Goal: Transaction & Acquisition: Complete application form

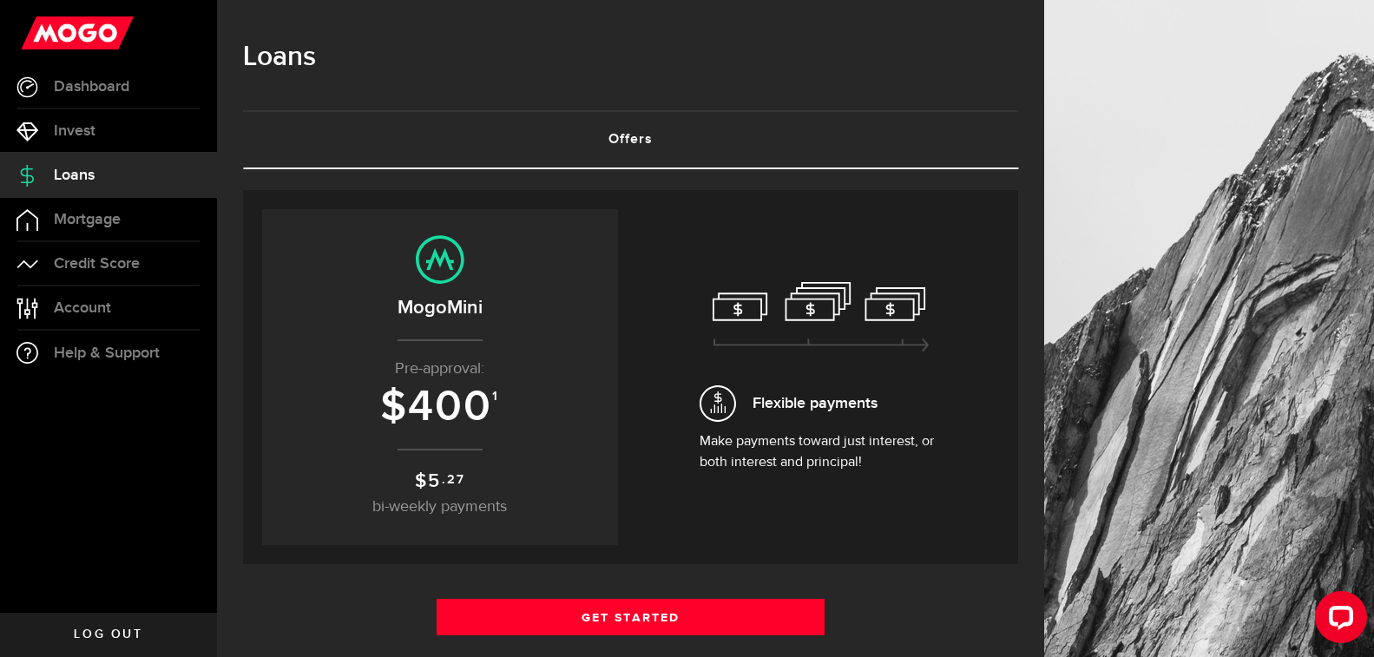
scroll to position [260, 0]
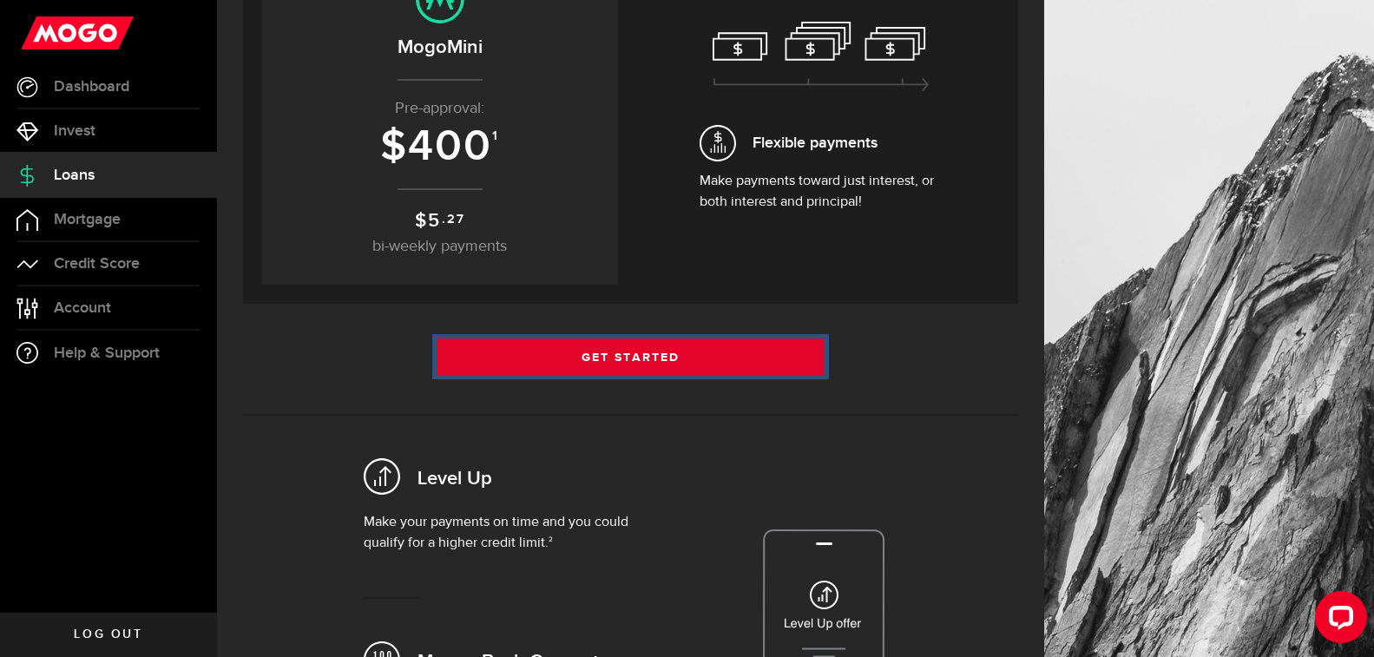
click at [647, 355] on link "Get Started" at bounding box center [630, 356] width 388 height 36
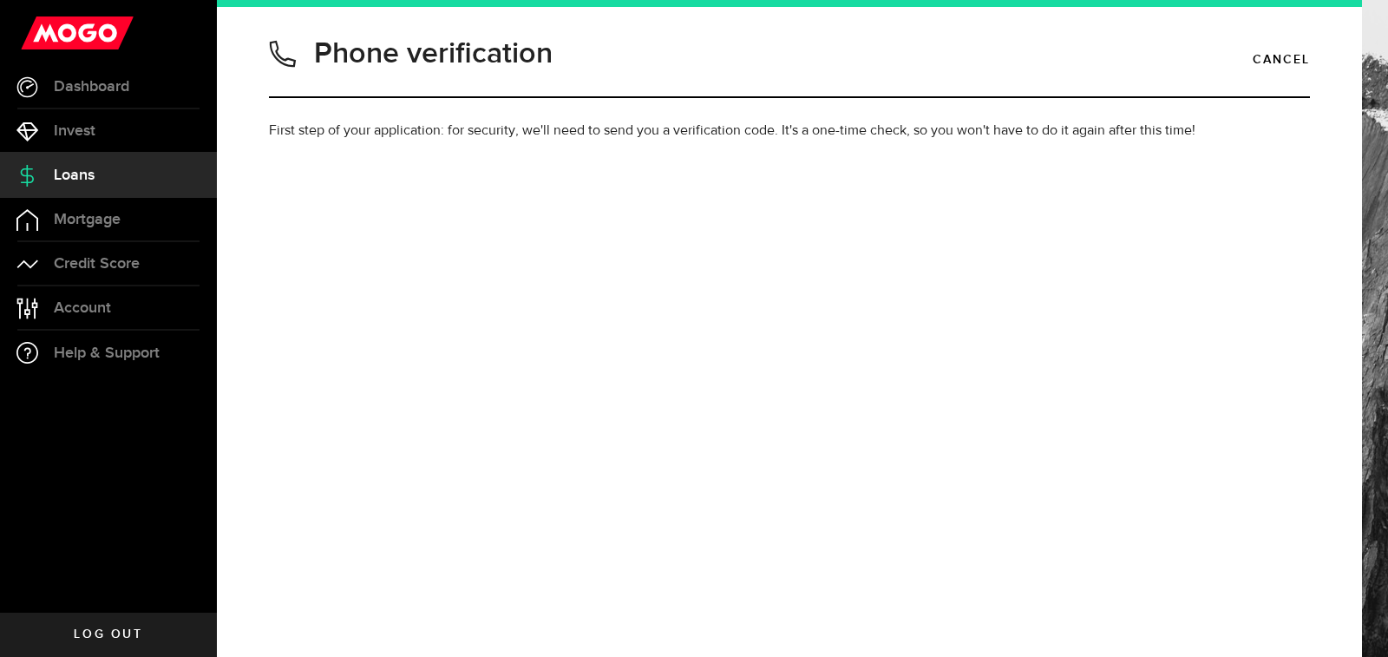
type input "2508163686"
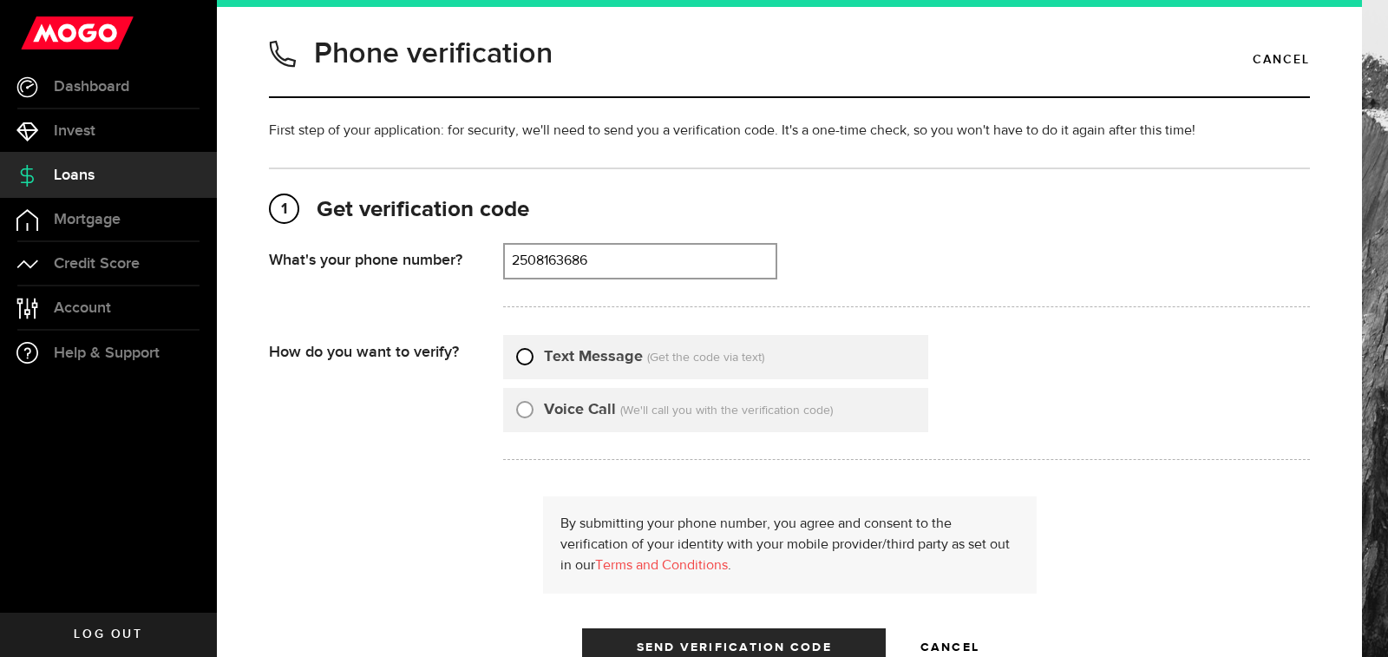
click at [528, 359] on input "Text Message" at bounding box center [524, 353] width 17 height 17
radio input "true"
type input "2508163686"
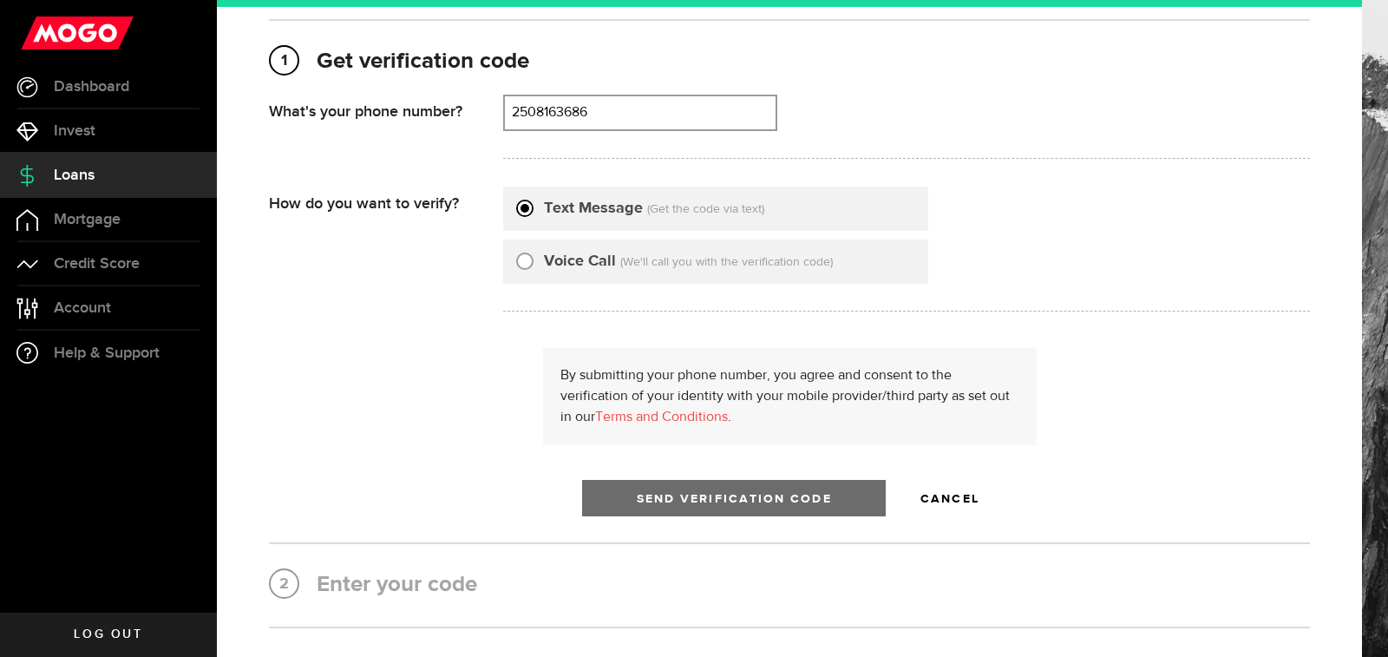
scroll to position [174, 0]
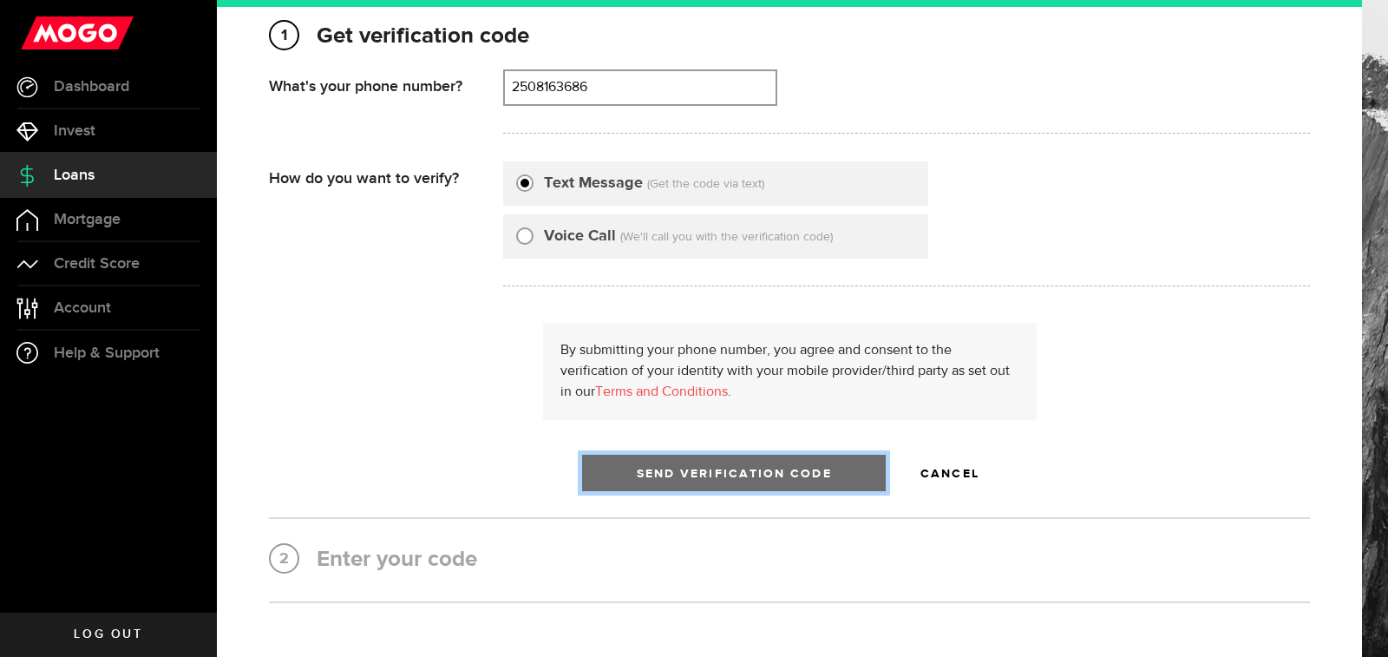
click at [738, 473] on span "Send Verification Code" at bounding box center [734, 474] width 195 height 12
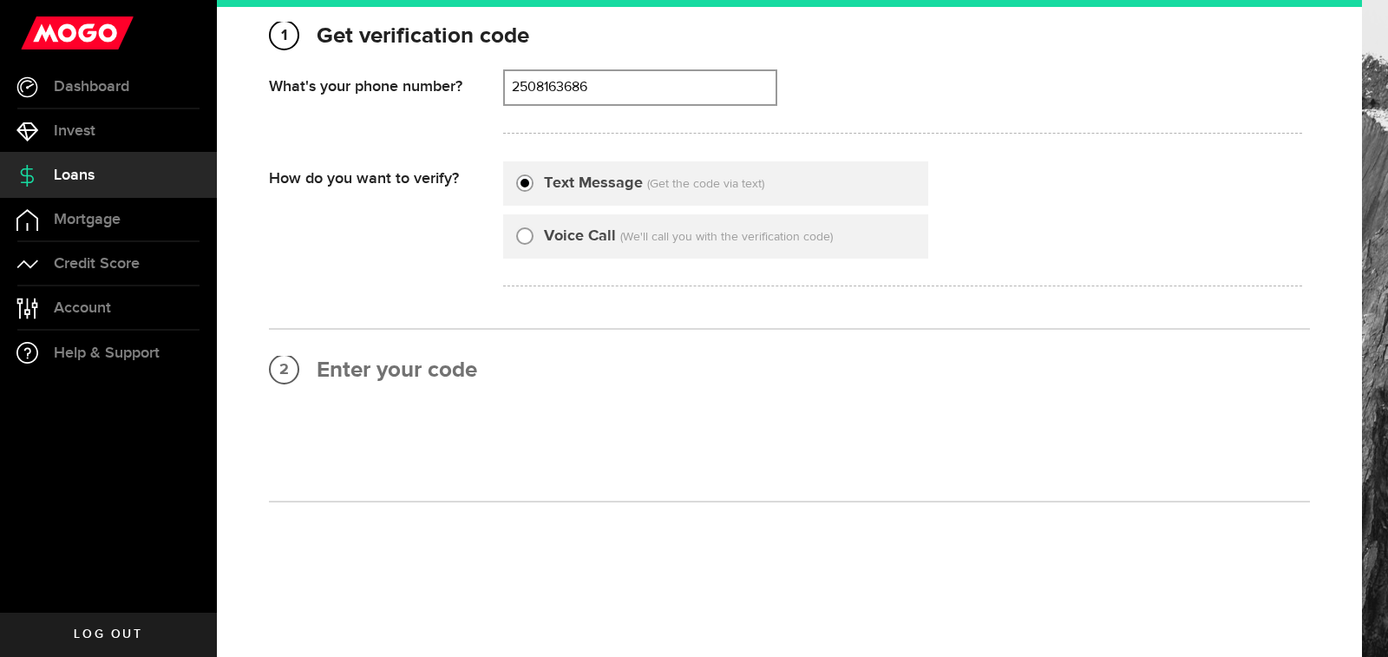
scroll to position [0, 0]
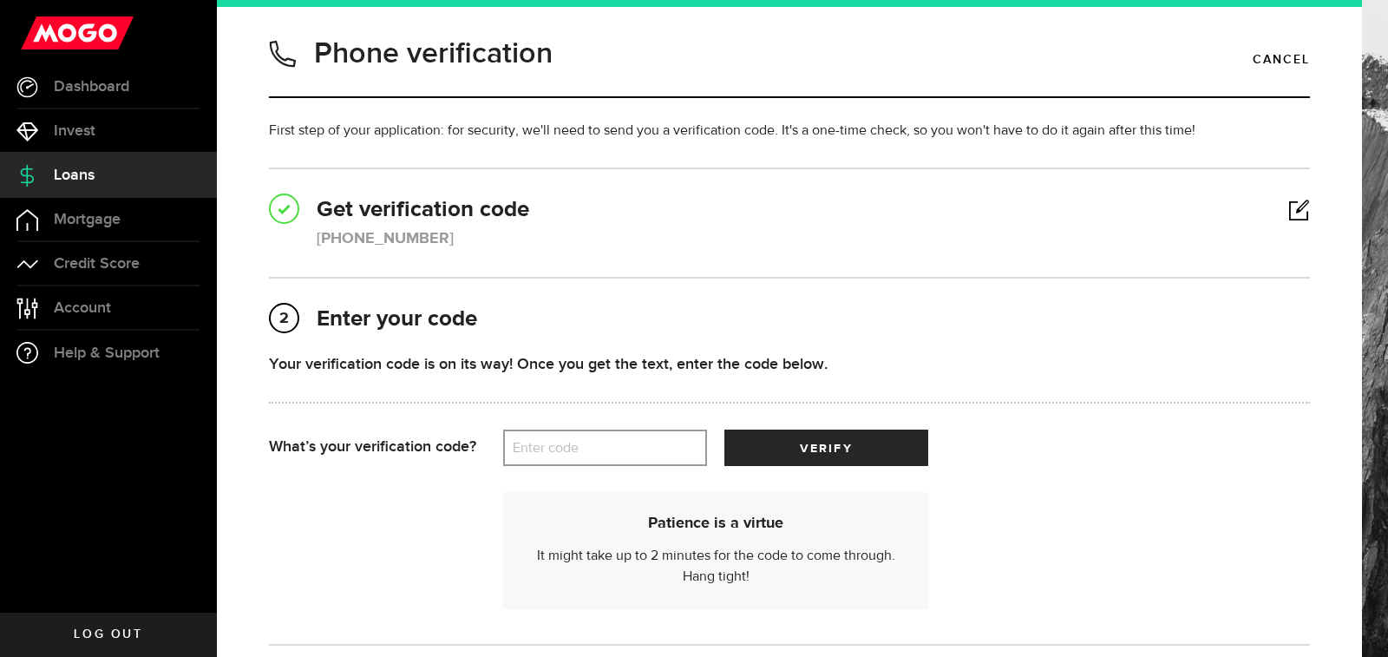
click at [556, 444] on label "Enter code" at bounding box center [605, 448] width 204 height 36
click at [556, 444] on input "Enter code" at bounding box center [605, 448] width 204 height 36
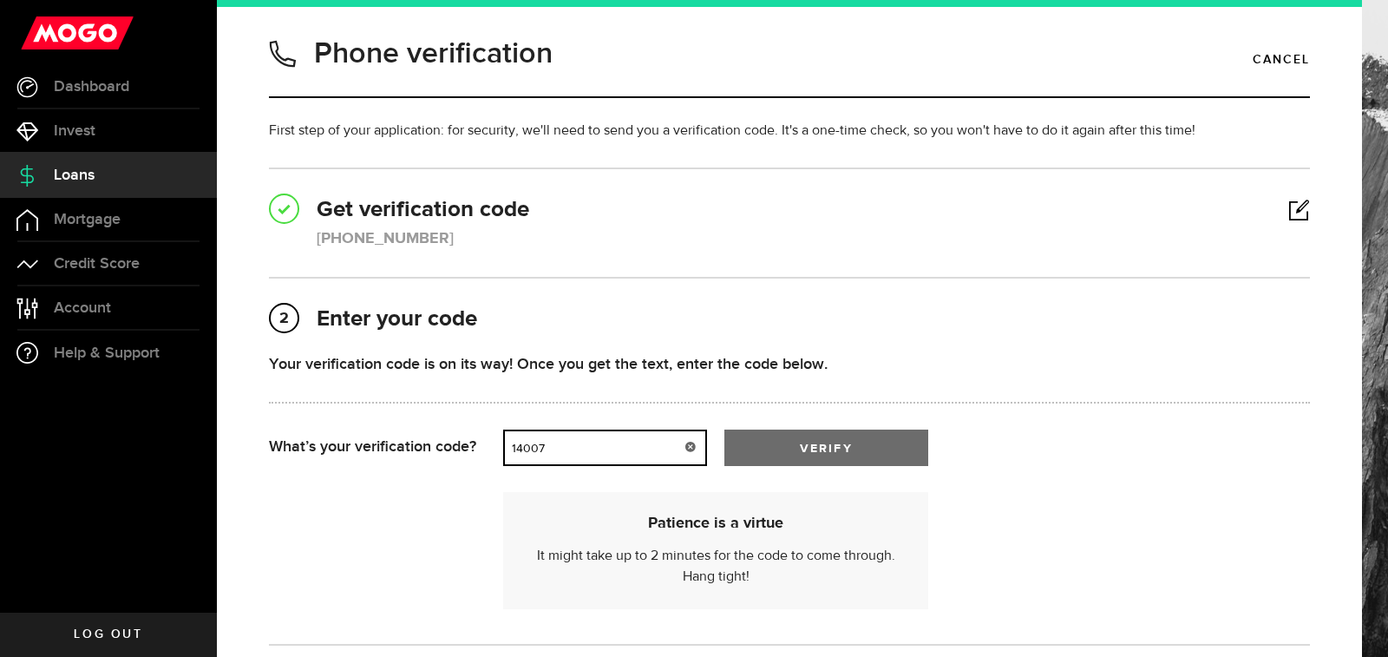
type input "14007"
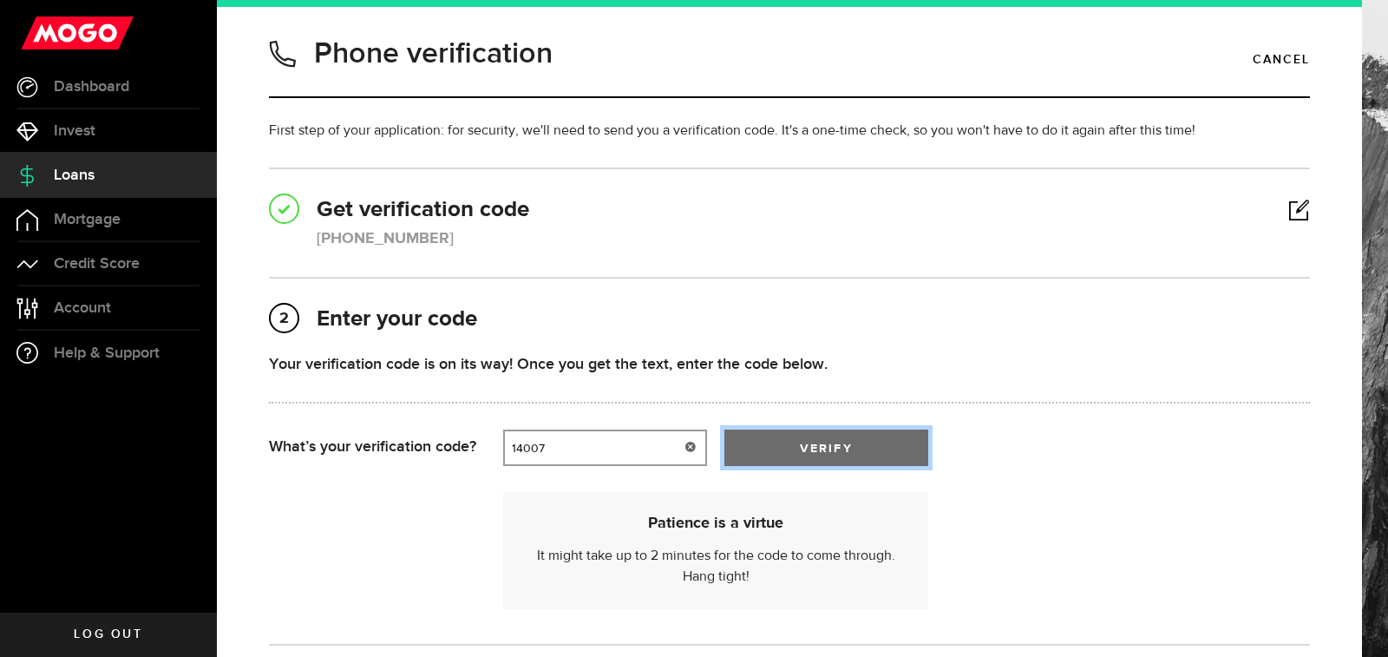
click at [801, 430] on button "verify" at bounding box center [827, 448] width 204 height 36
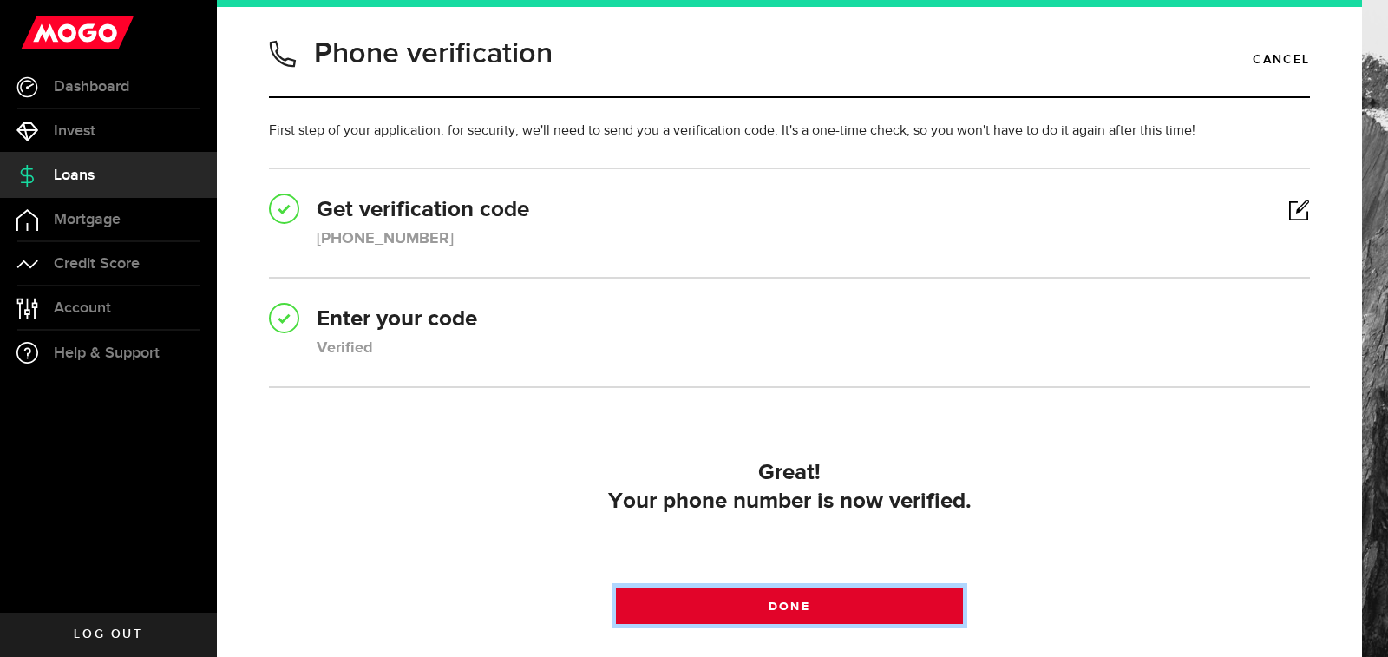
click at [795, 614] on link "Done" at bounding box center [789, 605] width 347 height 36
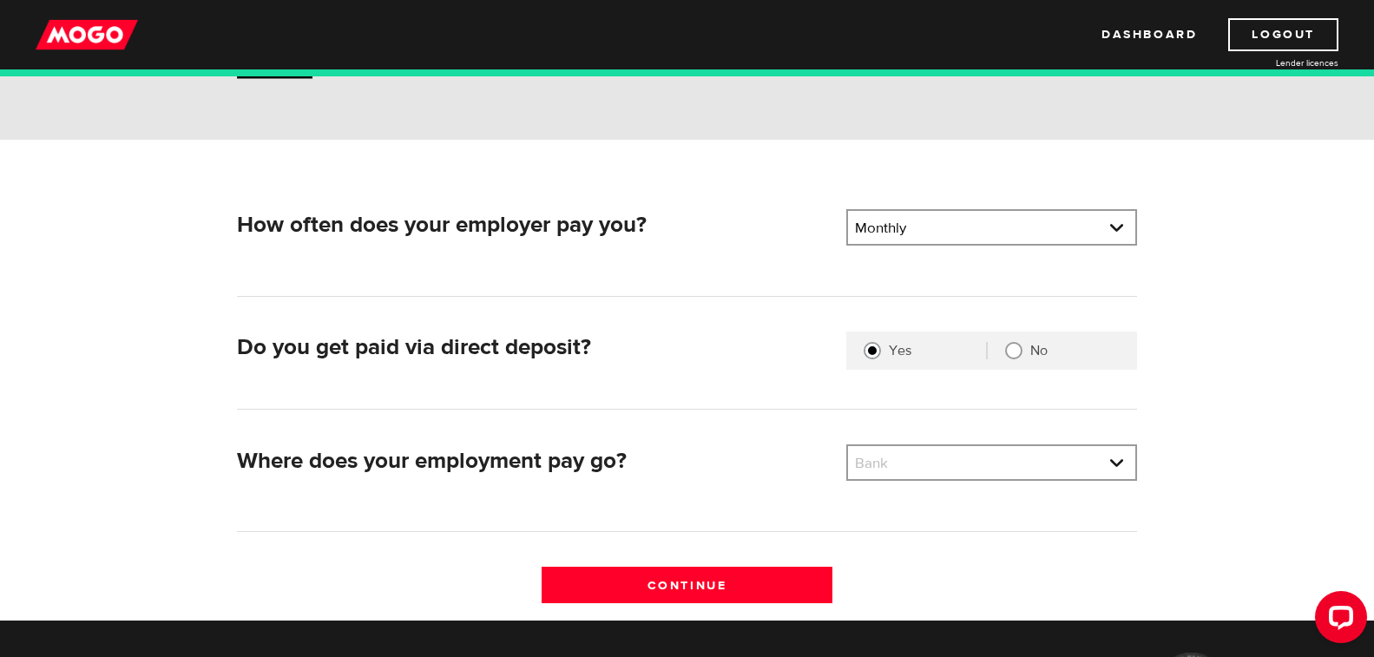
scroll to position [174, 0]
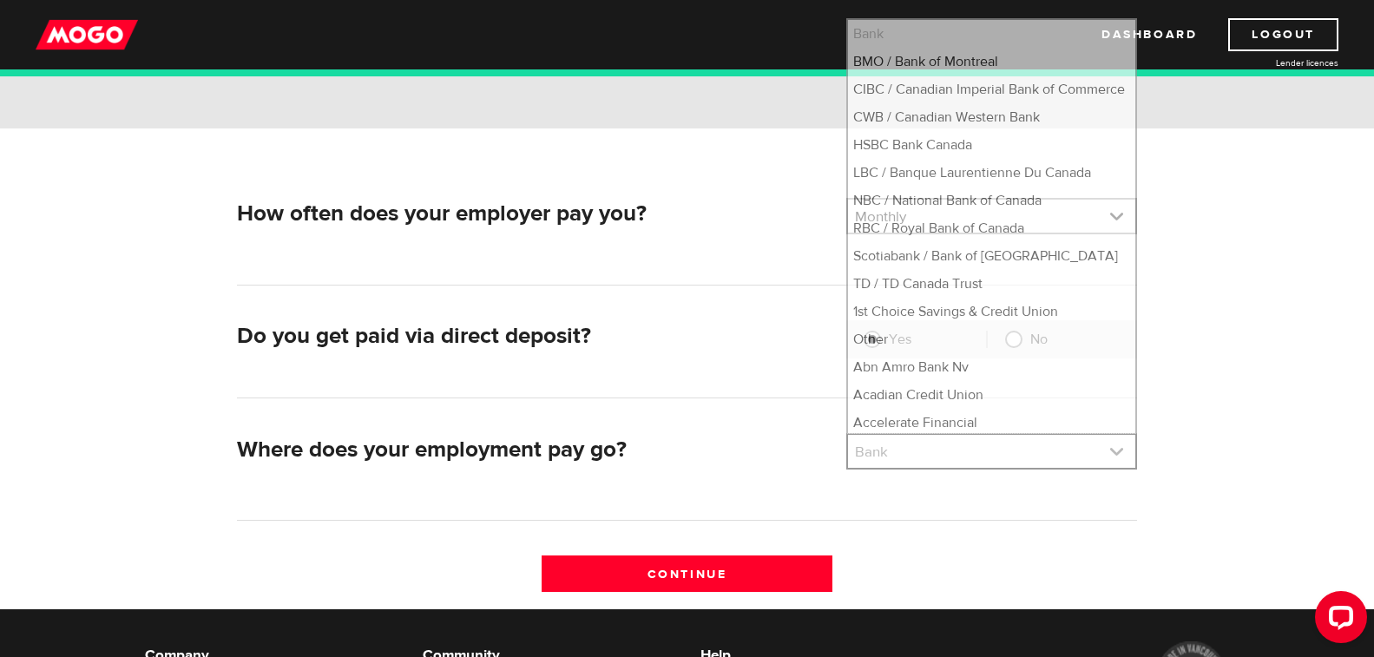
click at [1089, 448] on link at bounding box center [991, 451] width 287 height 33
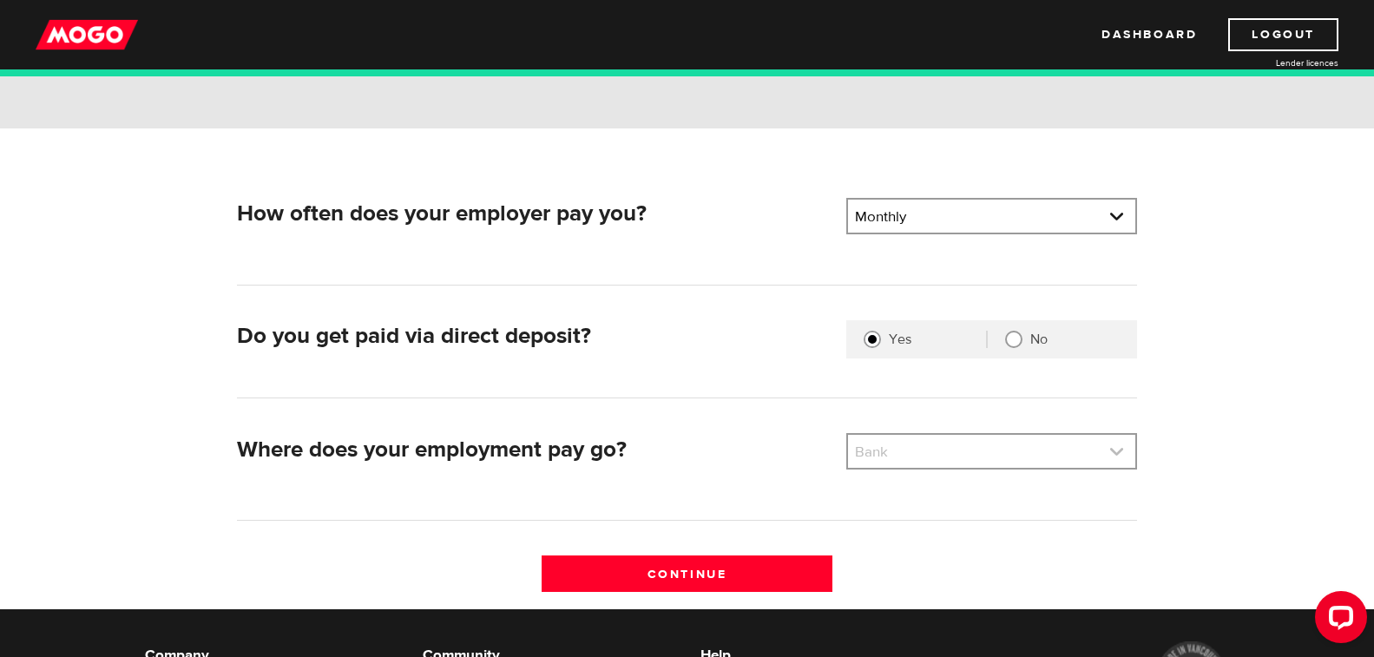
click at [1089, 448] on link at bounding box center [991, 451] width 287 height 33
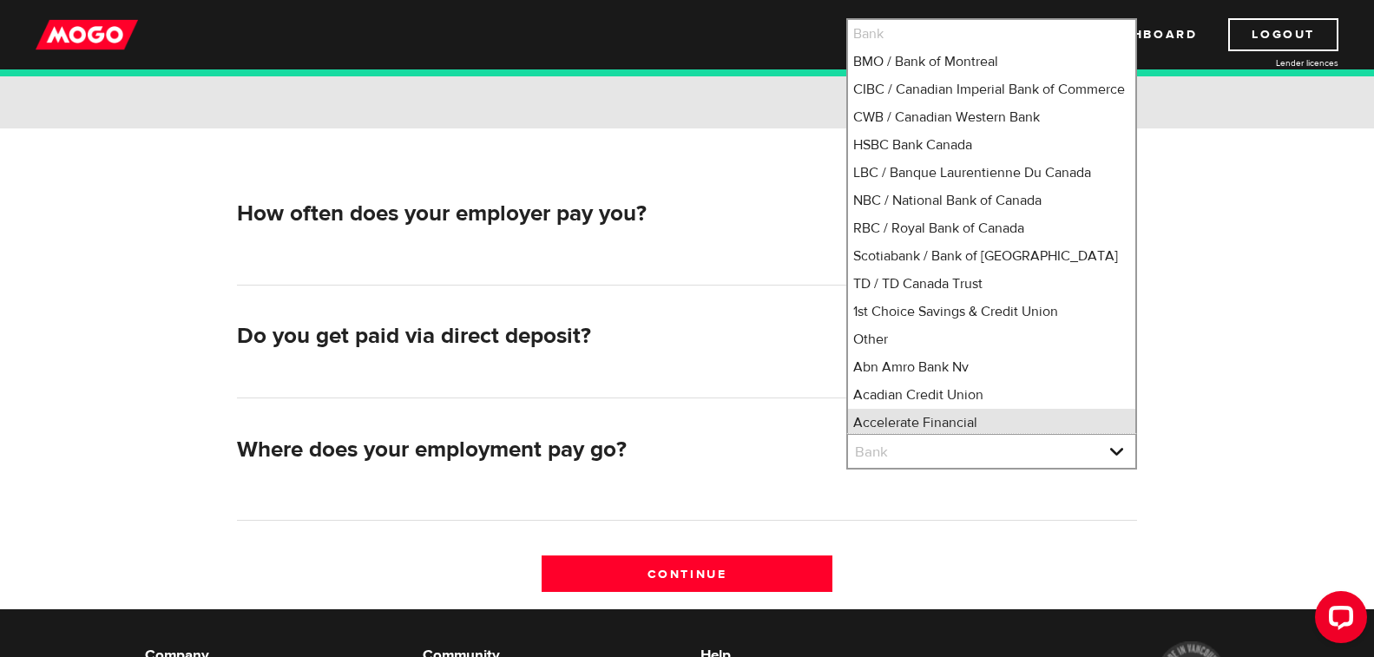
scroll to position [24, 0]
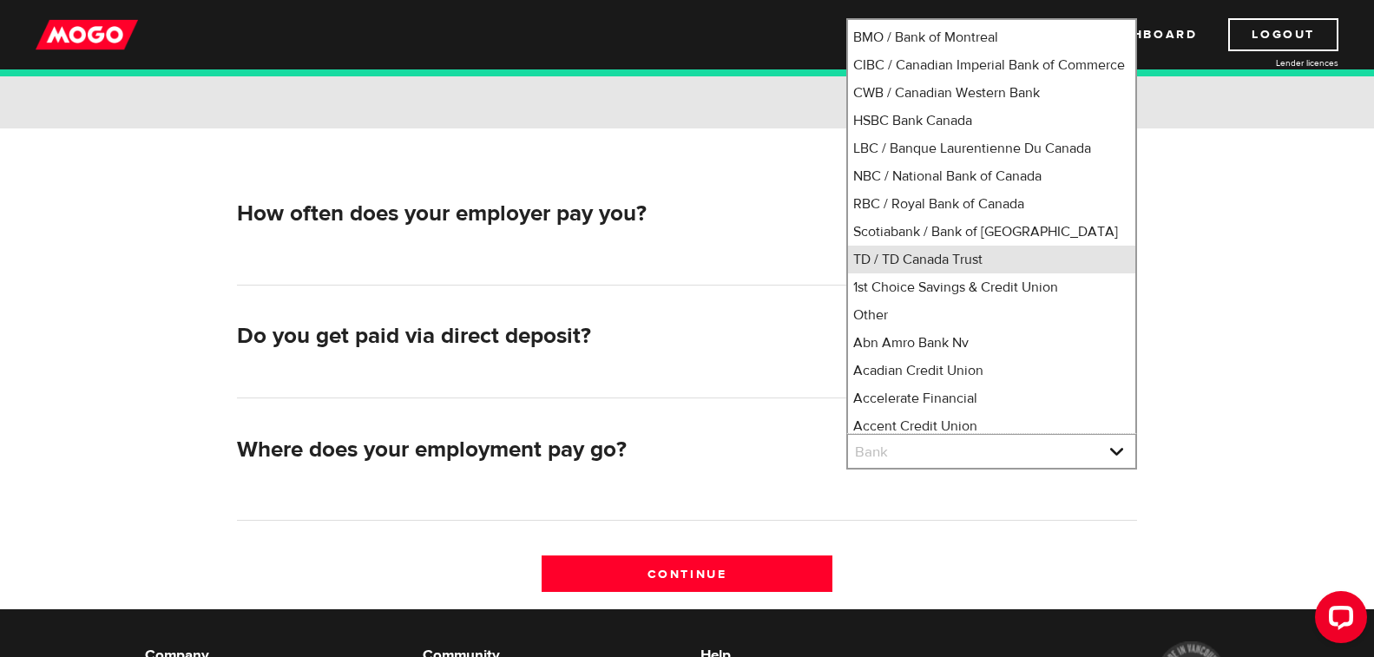
click at [980, 273] on li "TD / TD Canada Trust" at bounding box center [991, 260] width 287 height 28
select select "9"
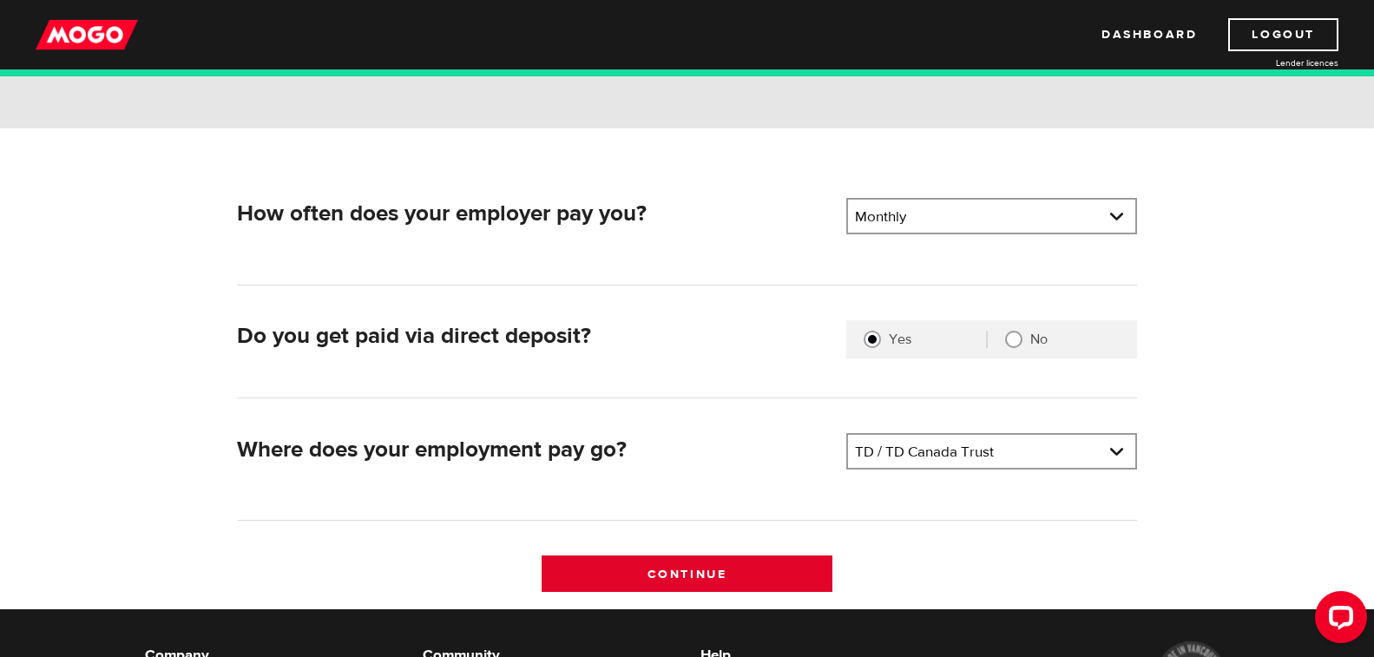
click at [705, 585] on input "Continue" at bounding box center [686, 573] width 291 height 36
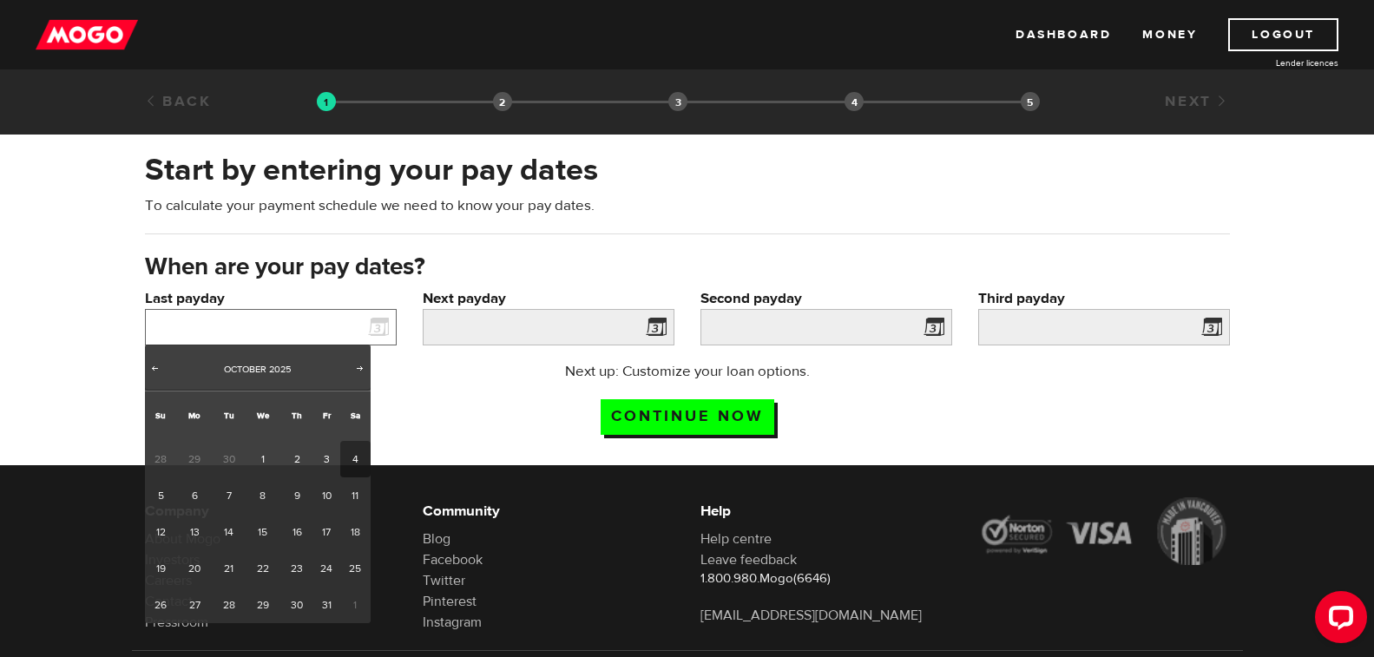
click at [219, 313] on input "Last payday" at bounding box center [271, 327] width 252 height 36
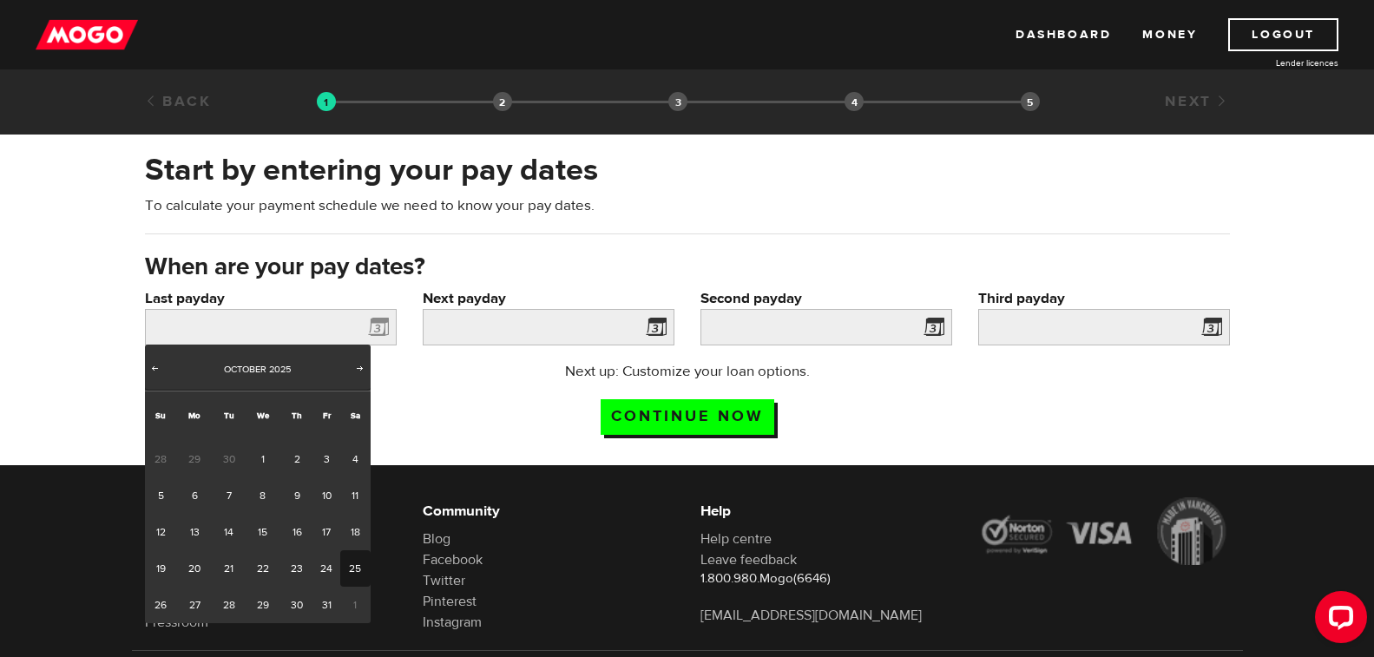
click at [355, 568] on link "25" at bounding box center [355, 568] width 30 height 36
type input "[DATE]"
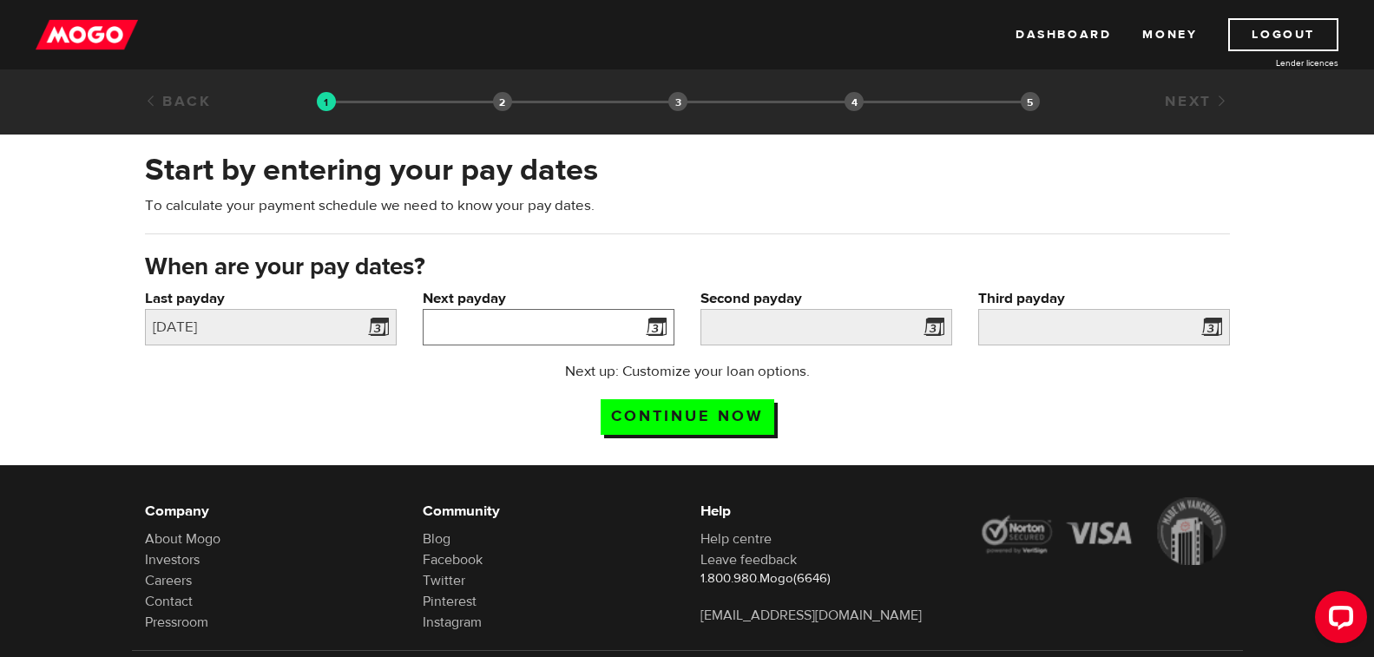
click at [528, 331] on input "Next payday" at bounding box center [549, 327] width 252 height 36
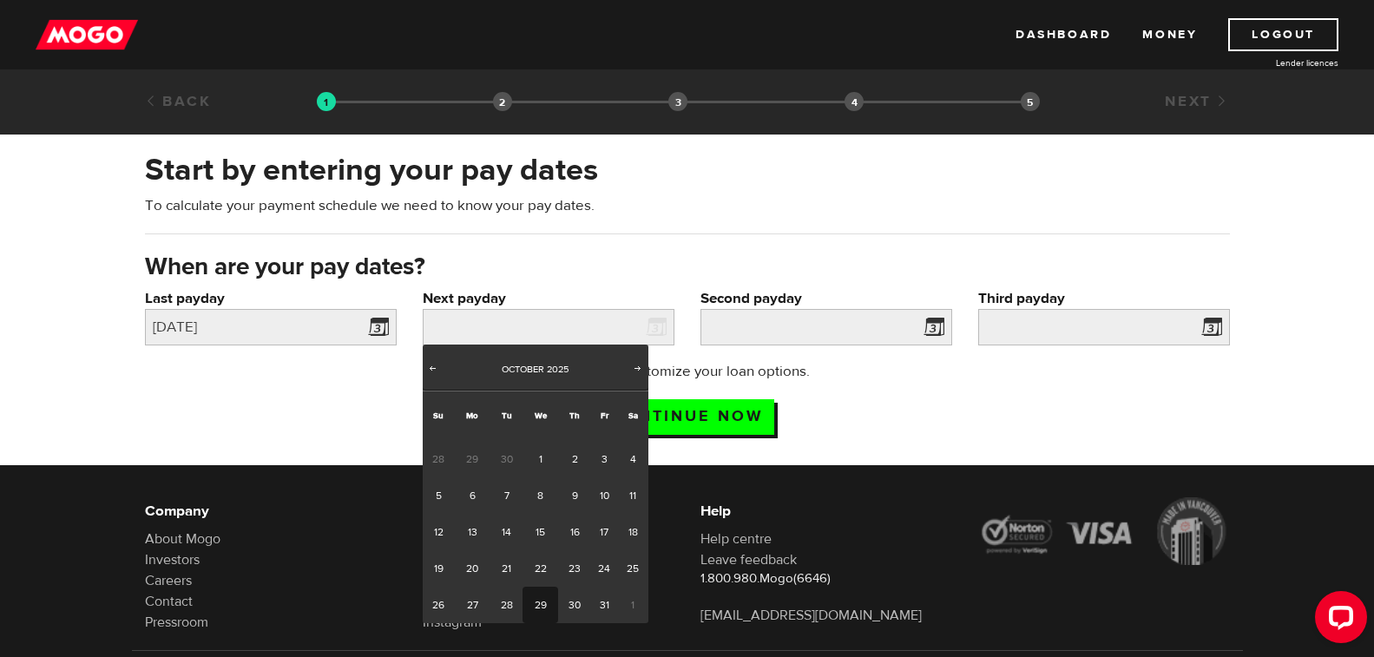
click at [533, 607] on link "29" at bounding box center [540, 605] width 36 height 36
type input "2025/10/29"
type input "2025/11/28"
type input "2025/12/28"
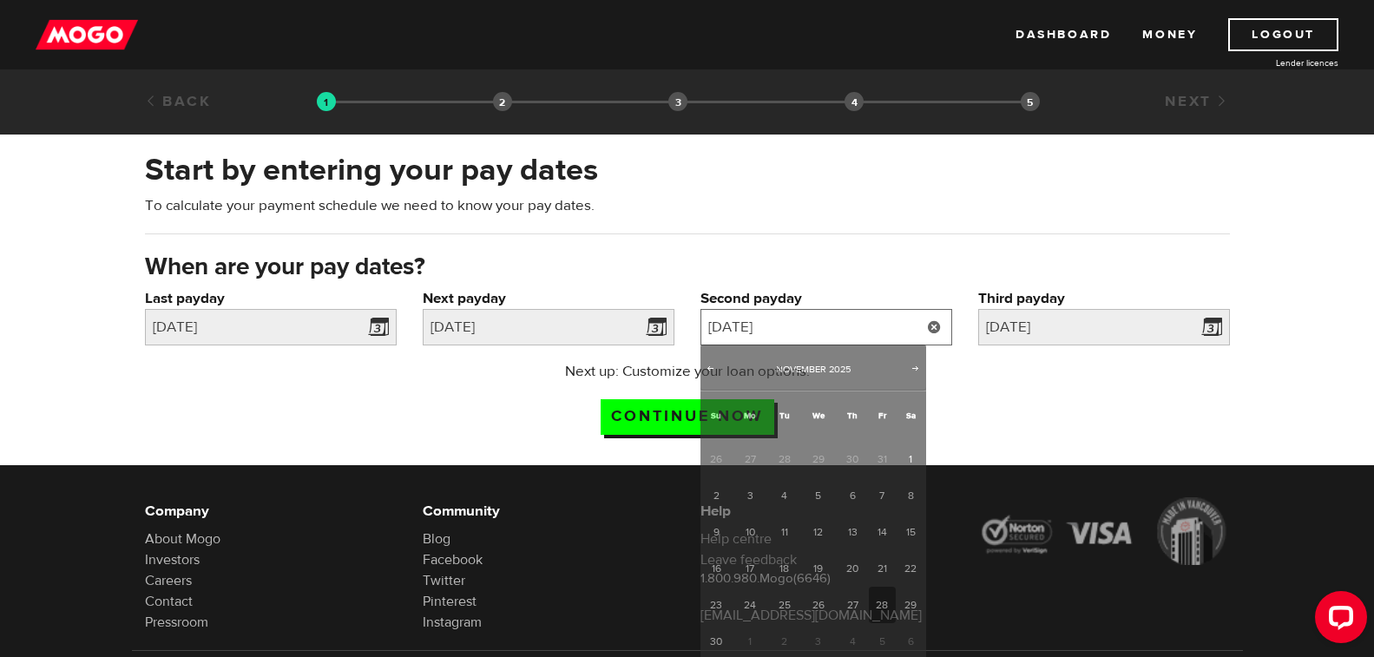
click at [868, 329] on input "2025/11/28" at bounding box center [826, 327] width 252 height 36
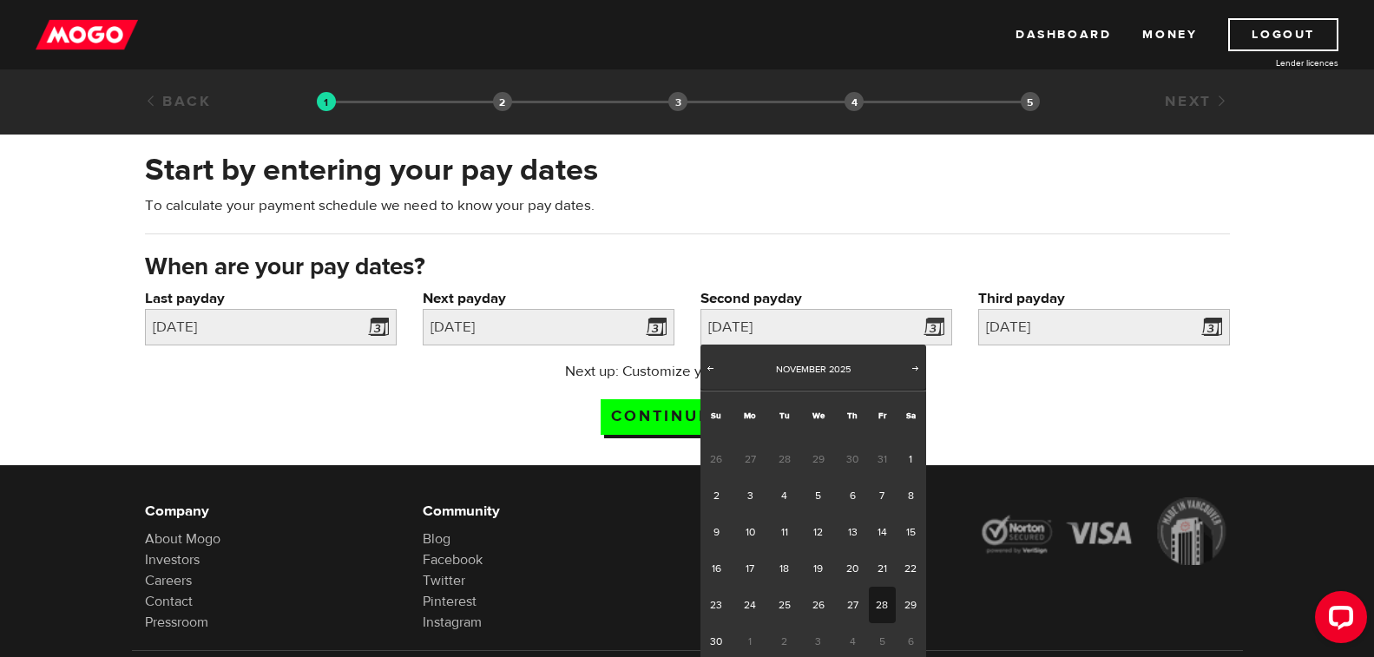
click at [879, 607] on link "28" at bounding box center [882, 605] width 27 height 36
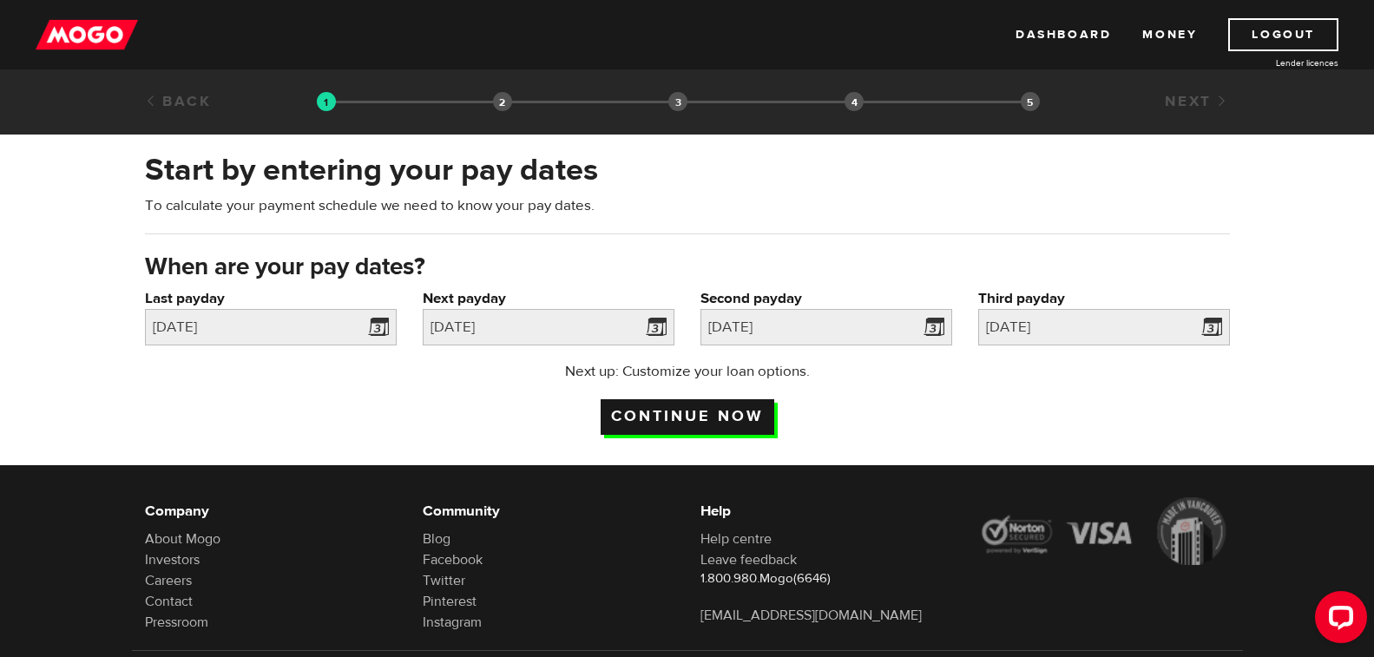
click at [673, 409] on input "Continue now" at bounding box center [688, 417] width 174 height 36
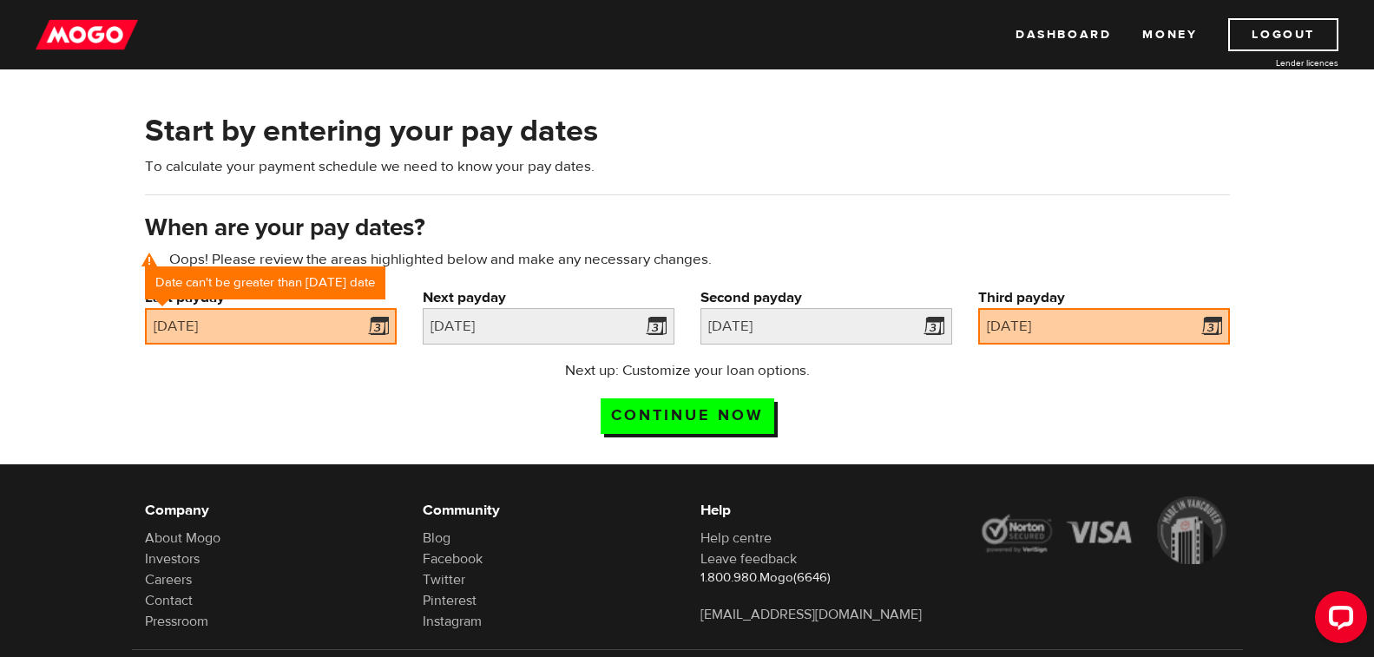
scroll to position [78, 0]
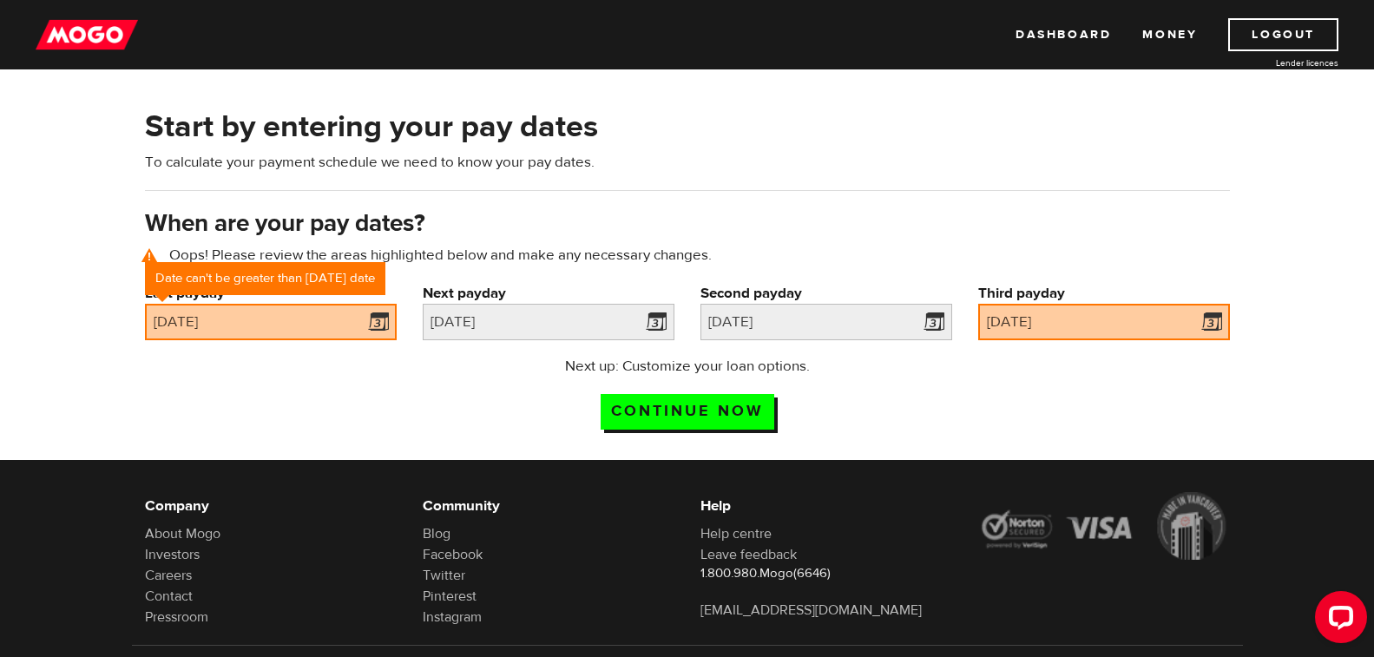
click at [391, 407] on div "Next up: Customize your loan options. Continue now" at bounding box center [687, 399] width 1111 height 87
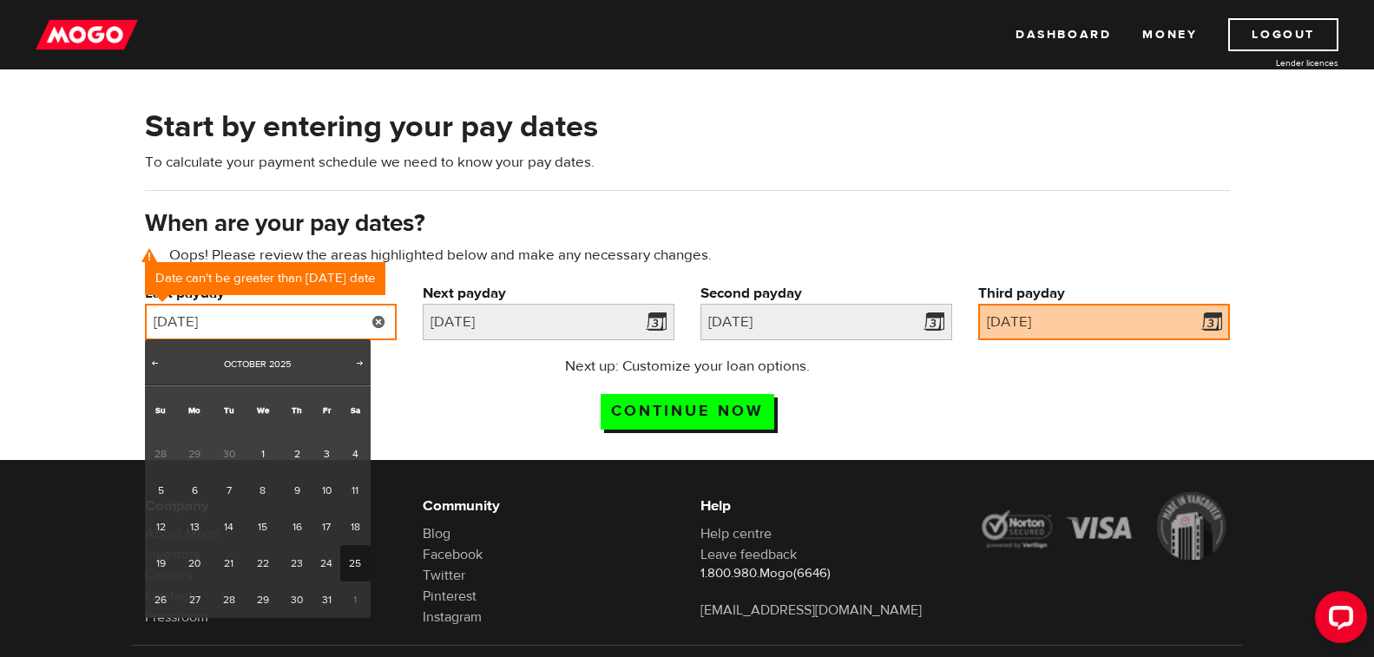
click at [298, 331] on input "2025/10/25" at bounding box center [271, 322] width 252 height 36
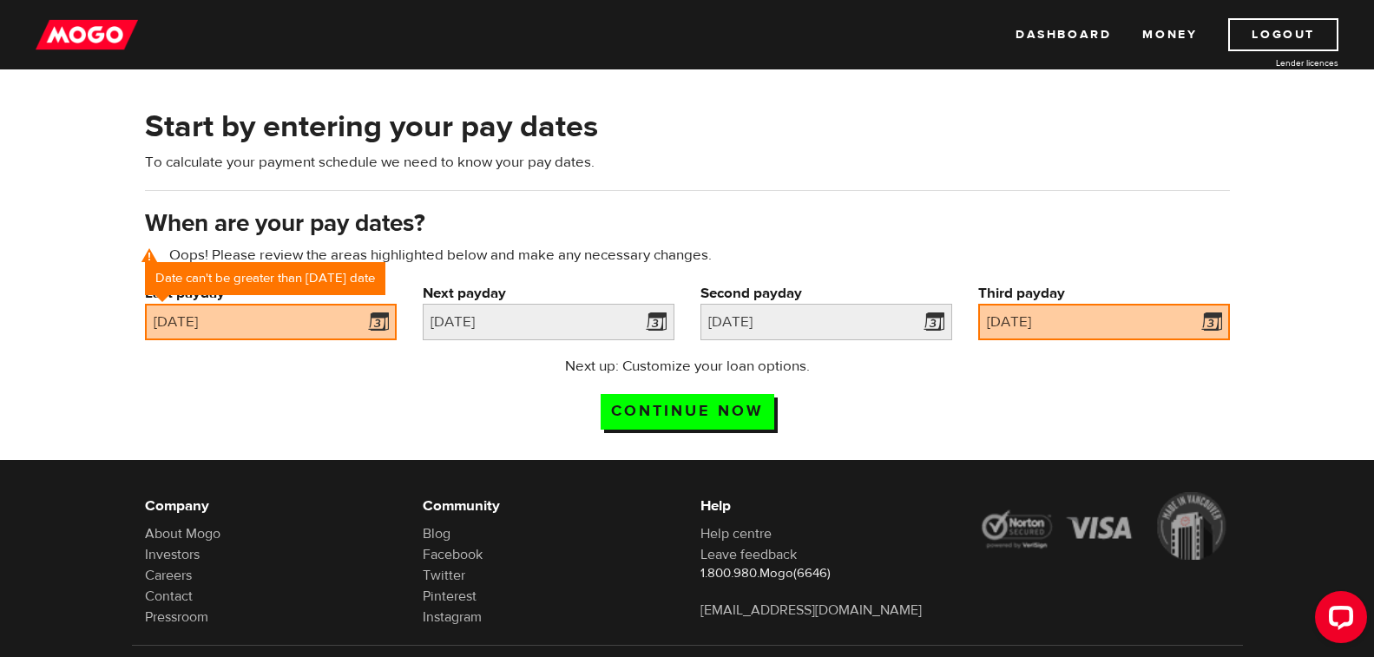
click at [68, 235] on div "Start by entering your pay dates To calculate your payment schedule we need to …" at bounding box center [687, 274] width 1374 height 371
click at [322, 415] on div "Next up: Customize your loan options. Continue now" at bounding box center [687, 399] width 1111 height 87
drag, startPoint x: 281, startPoint y: 278, endPoint x: 294, endPoint y: 393, distance: 116.1
click at [281, 321] on div "Last payday Date can't be greater than today's date 2025/10/25" at bounding box center [271, 311] width 252 height 57
click at [274, 388] on div "Next up: Customize your loan options. Continue now" at bounding box center [687, 399] width 1111 height 87
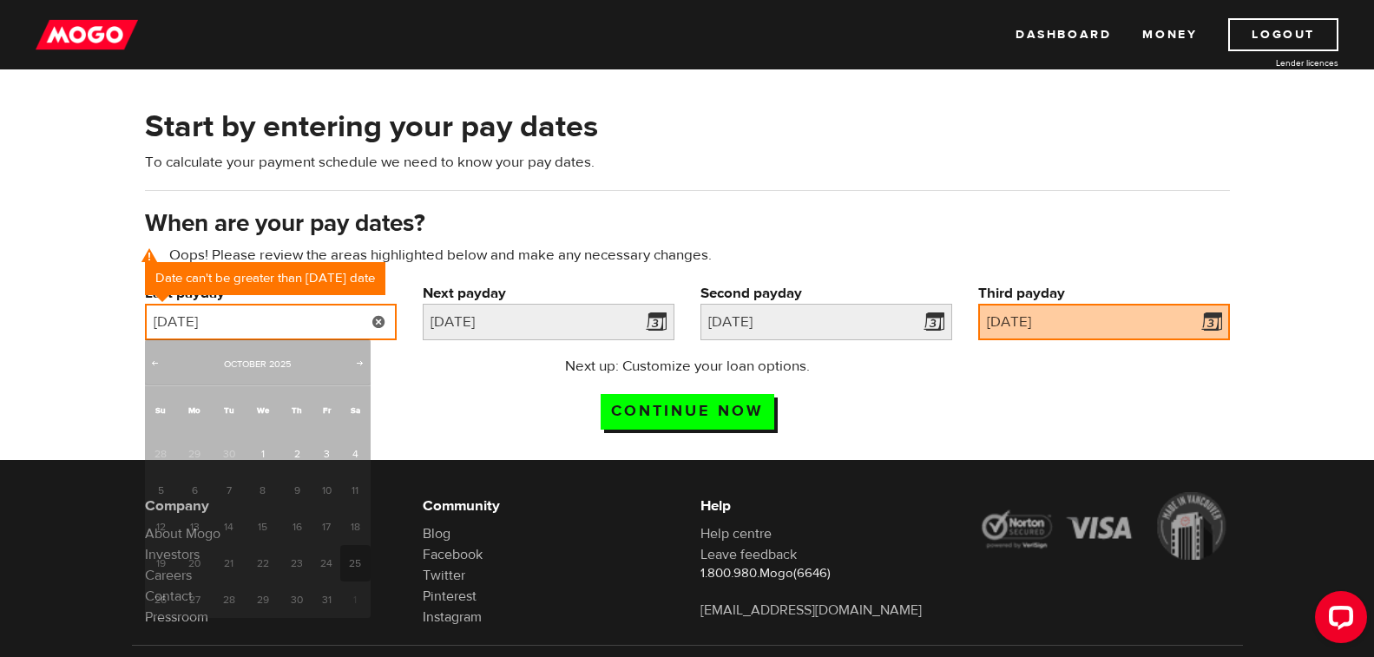
click at [202, 323] on input "2025/10/25" at bounding box center [271, 322] width 252 height 36
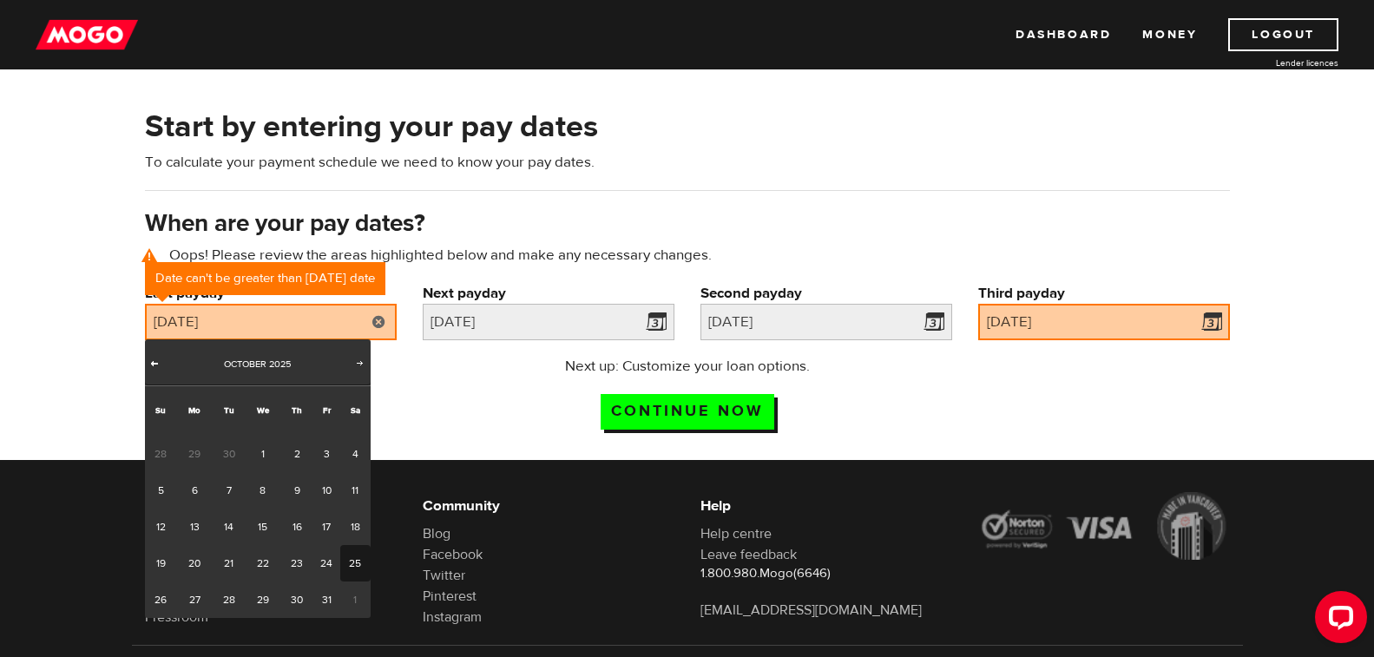
click at [151, 364] on span "Prev" at bounding box center [155, 363] width 14 height 14
click at [292, 566] on link "25" at bounding box center [296, 563] width 32 height 36
type input "2025/09/25"
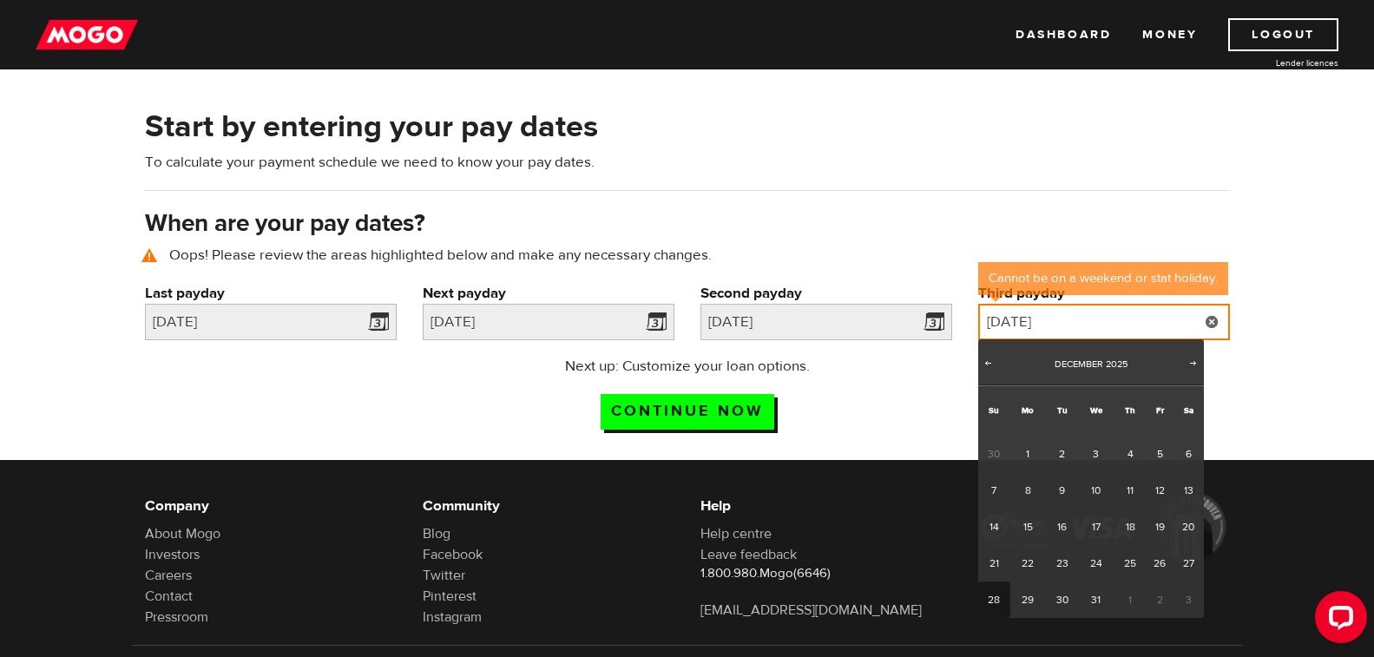
click at [1151, 317] on input "2025/12/28" at bounding box center [1104, 322] width 252 height 36
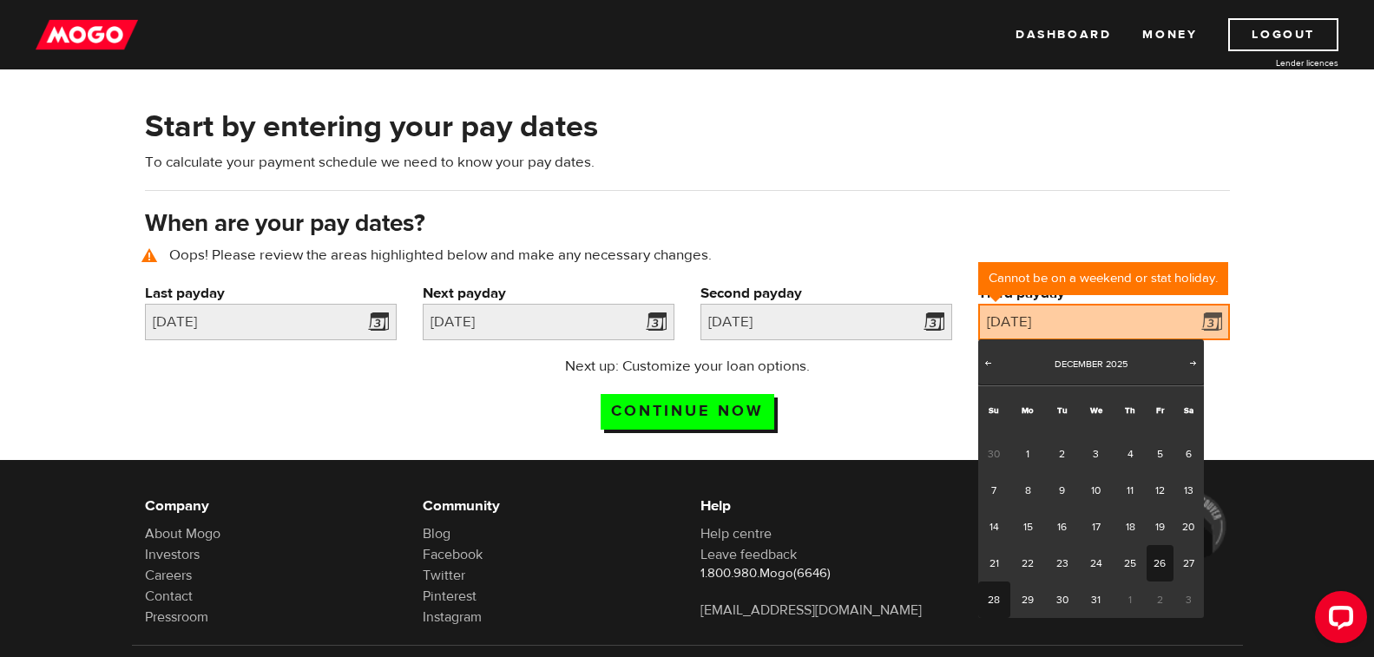
click at [1158, 564] on link "26" at bounding box center [1159, 563] width 27 height 36
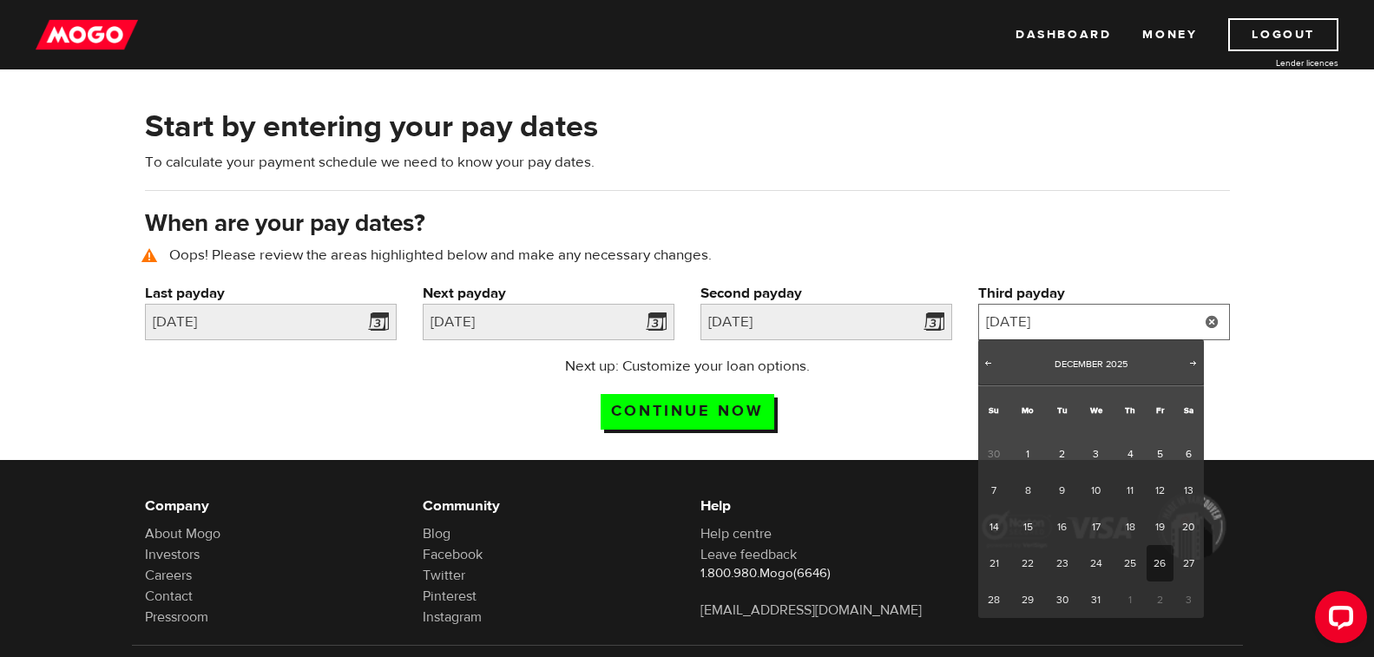
click at [1069, 318] on input "2025/12/26" at bounding box center [1104, 322] width 252 height 36
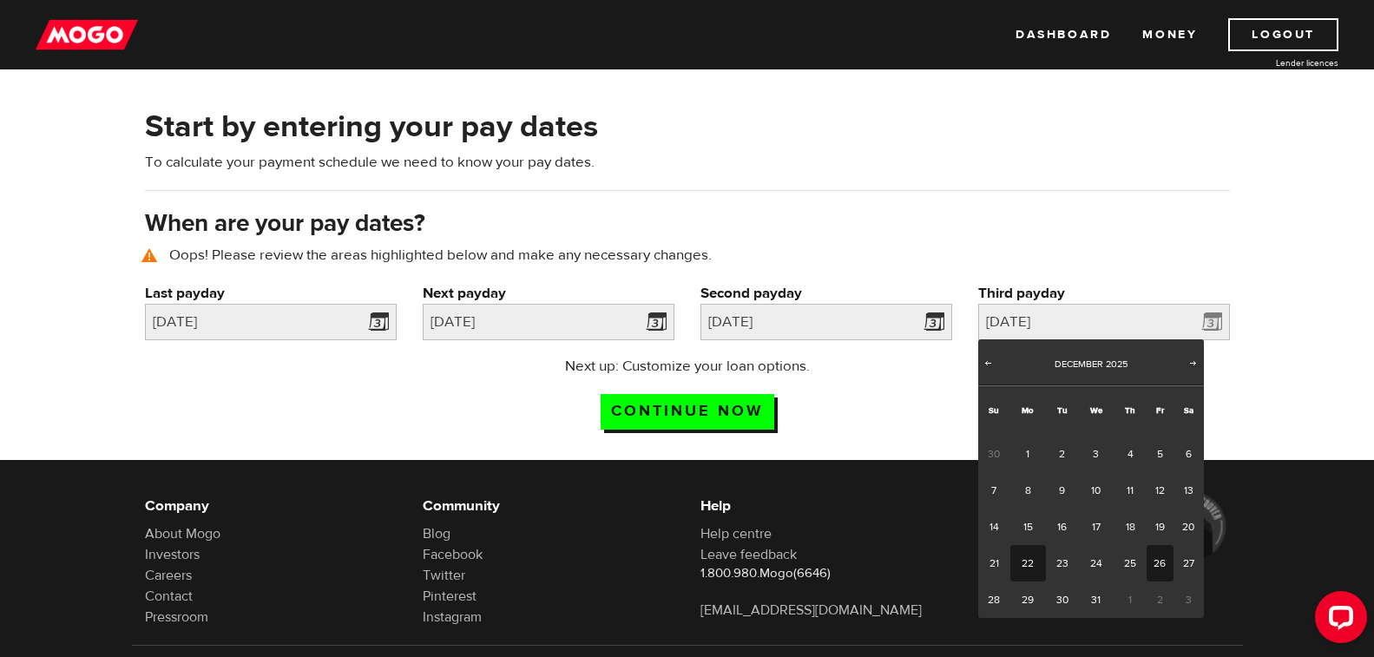
click at [1028, 565] on link "22" at bounding box center [1028, 563] width 36 height 36
type input "2025/12/22"
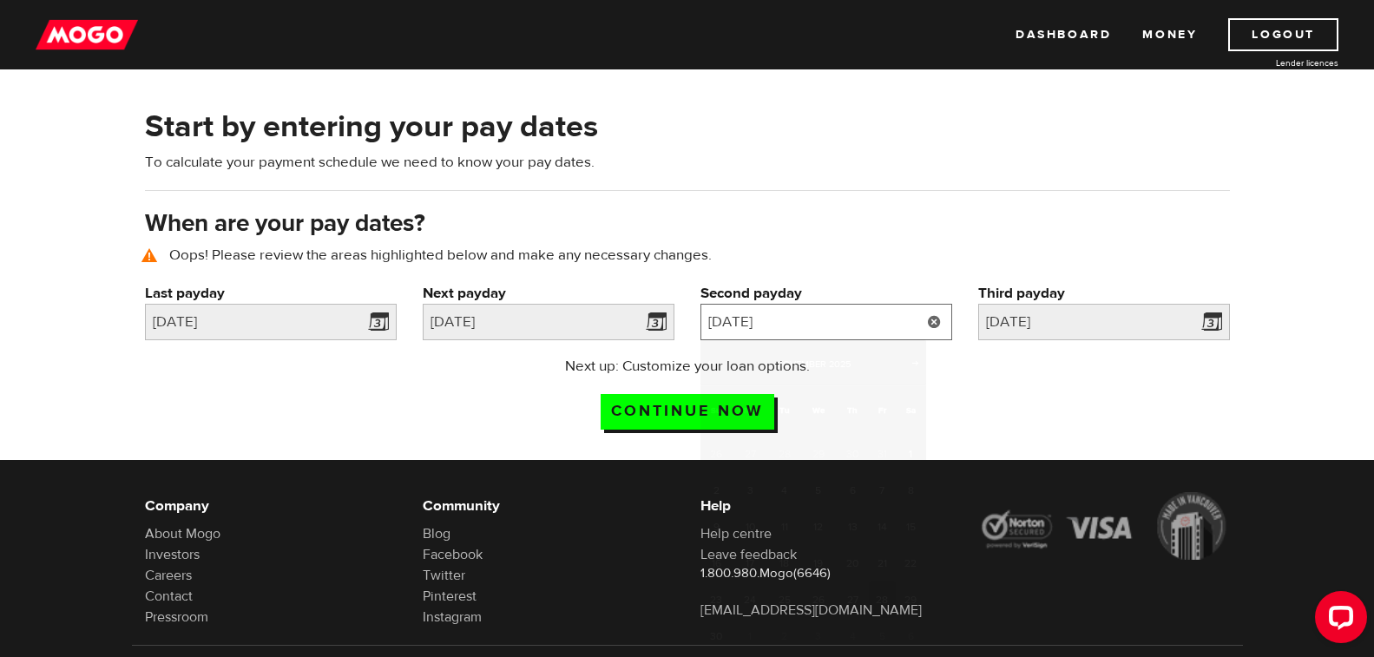
click at [781, 325] on input "2025/11/28" at bounding box center [826, 322] width 252 height 36
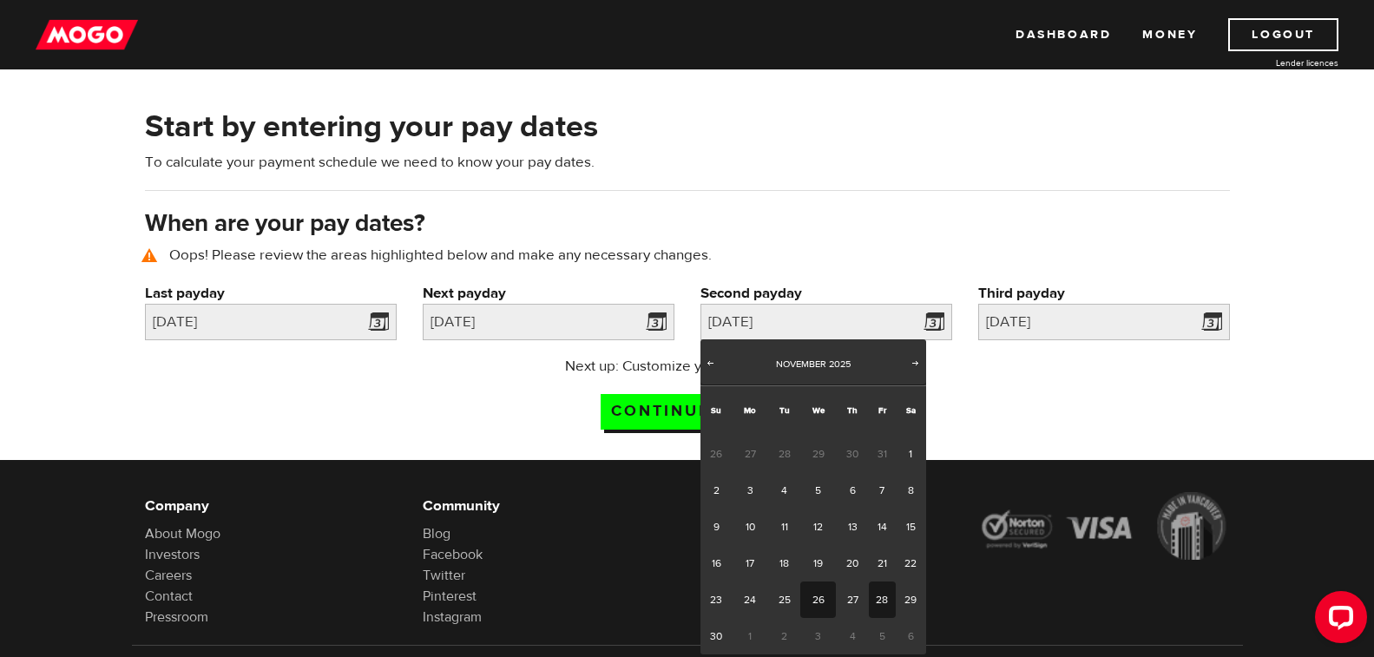
click at [813, 605] on link "26" at bounding box center [818, 599] width 36 height 36
type input "2025/11/26"
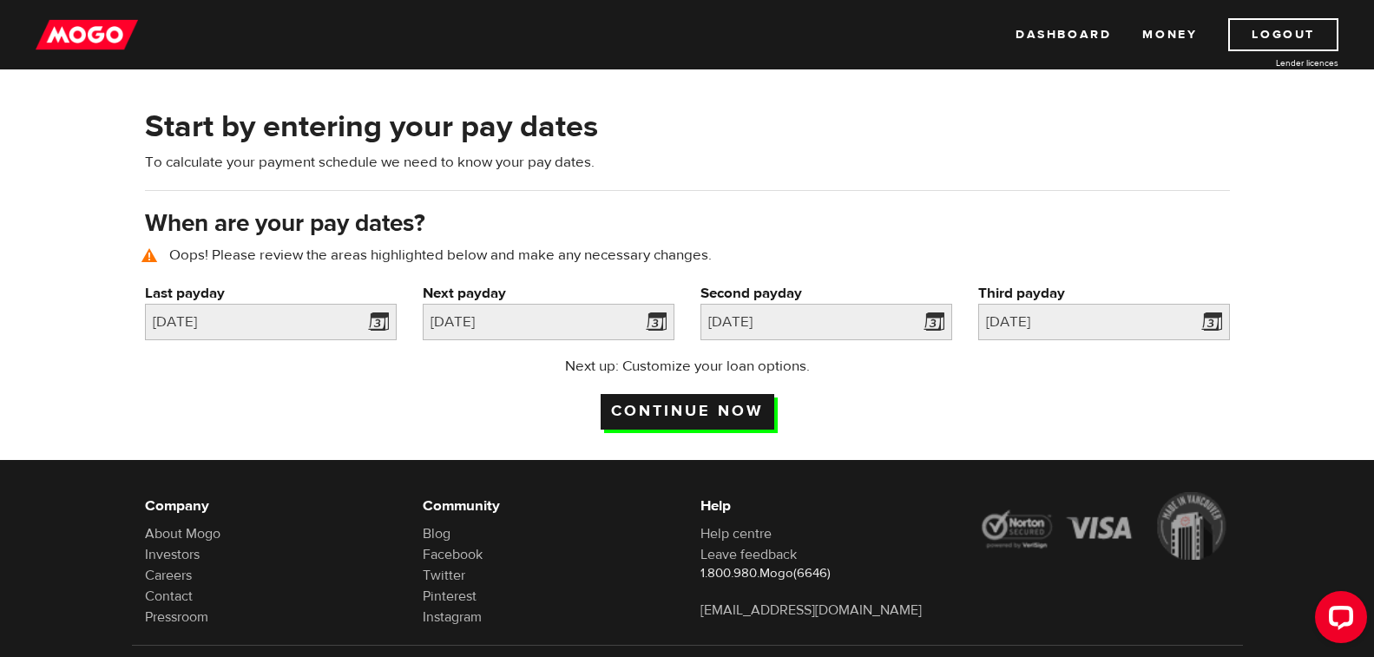
drag, startPoint x: 715, startPoint y: 425, endPoint x: 713, endPoint y: 417, distance: 8.8
click at [713, 418] on div "Next up: Customize your loan options. Continue now" at bounding box center [687, 399] width 345 height 87
click at [680, 402] on input "Continue now" at bounding box center [688, 412] width 174 height 36
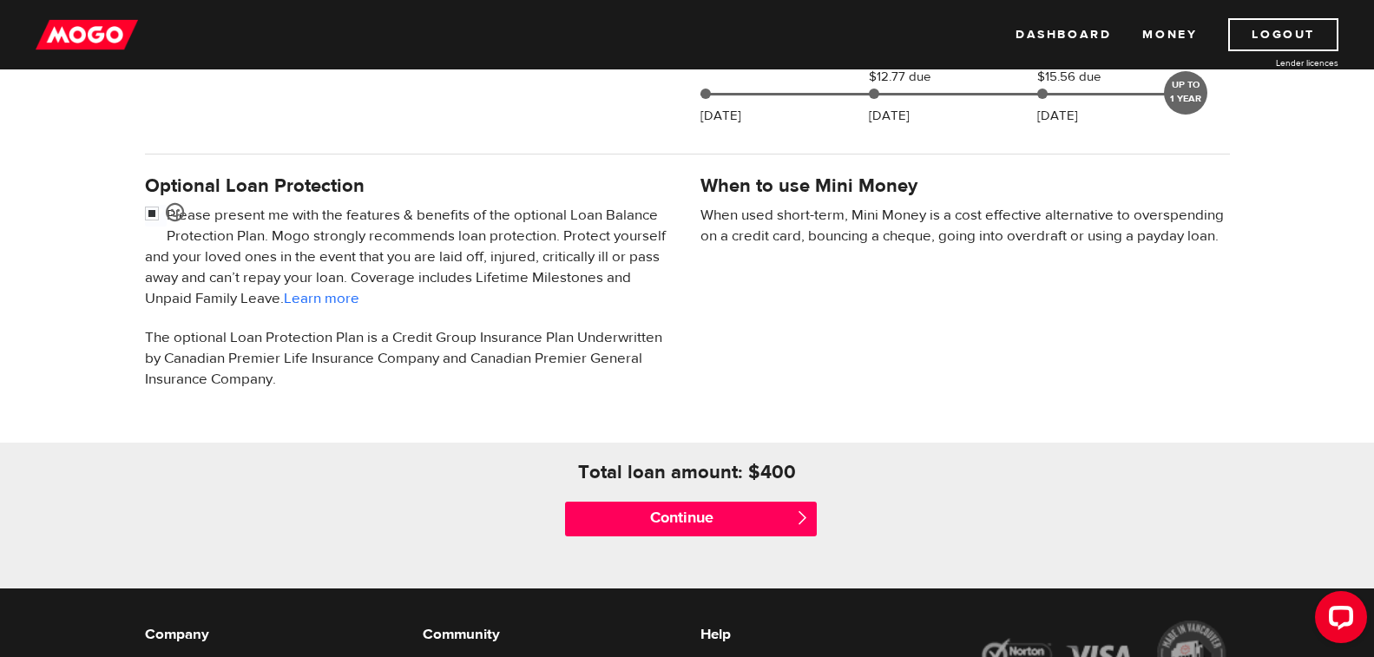
scroll to position [607, 0]
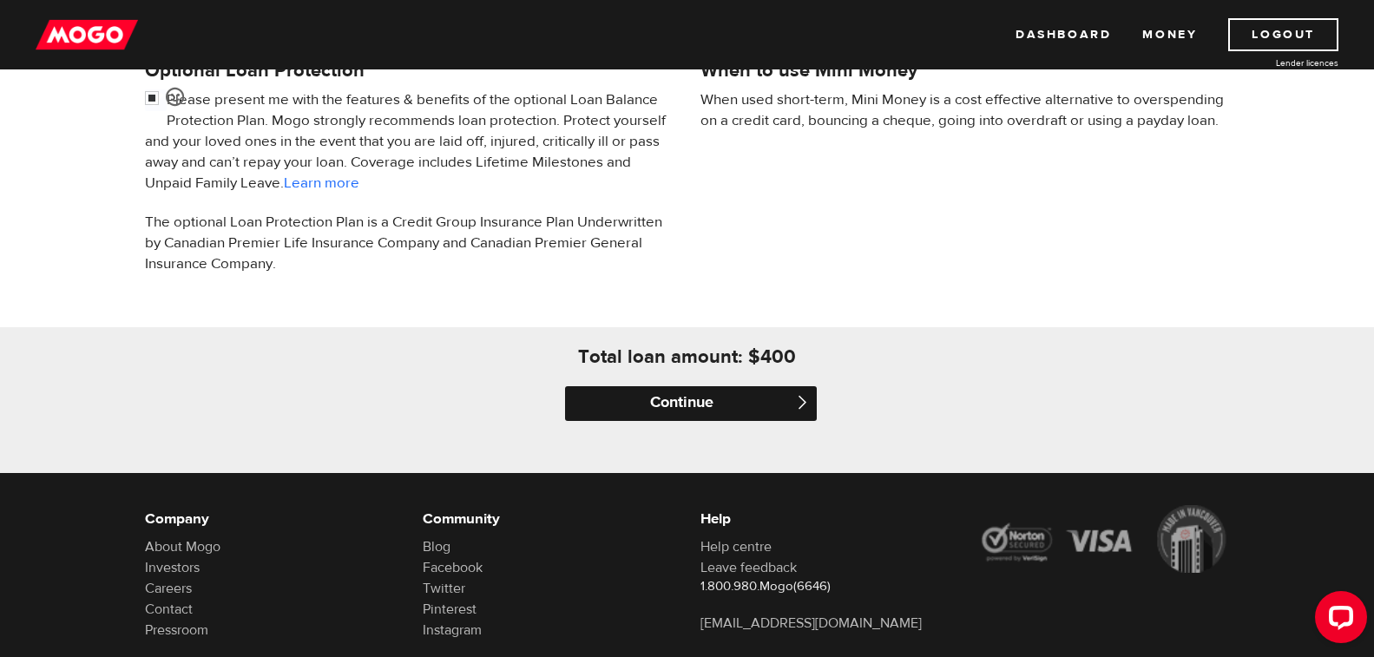
click at [666, 410] on input "Continue" at bounding box center [691, 403] width 252 height 35
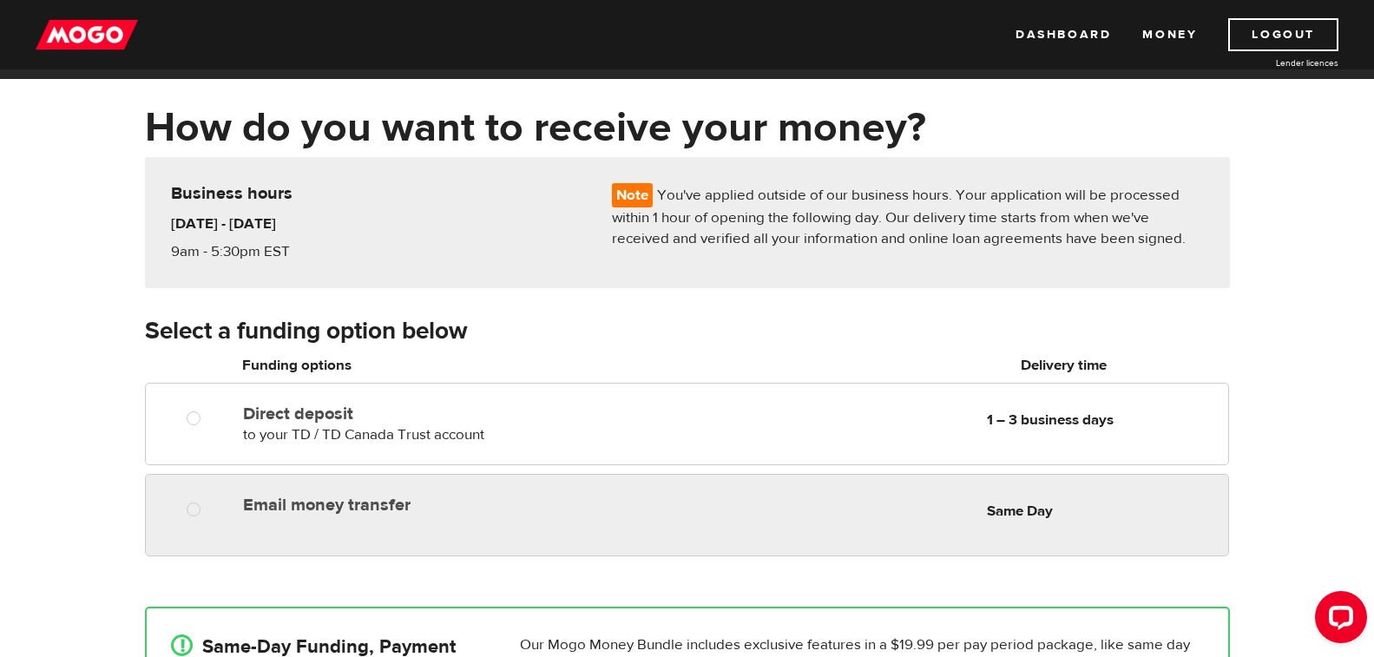
scroll to position [87, 0]
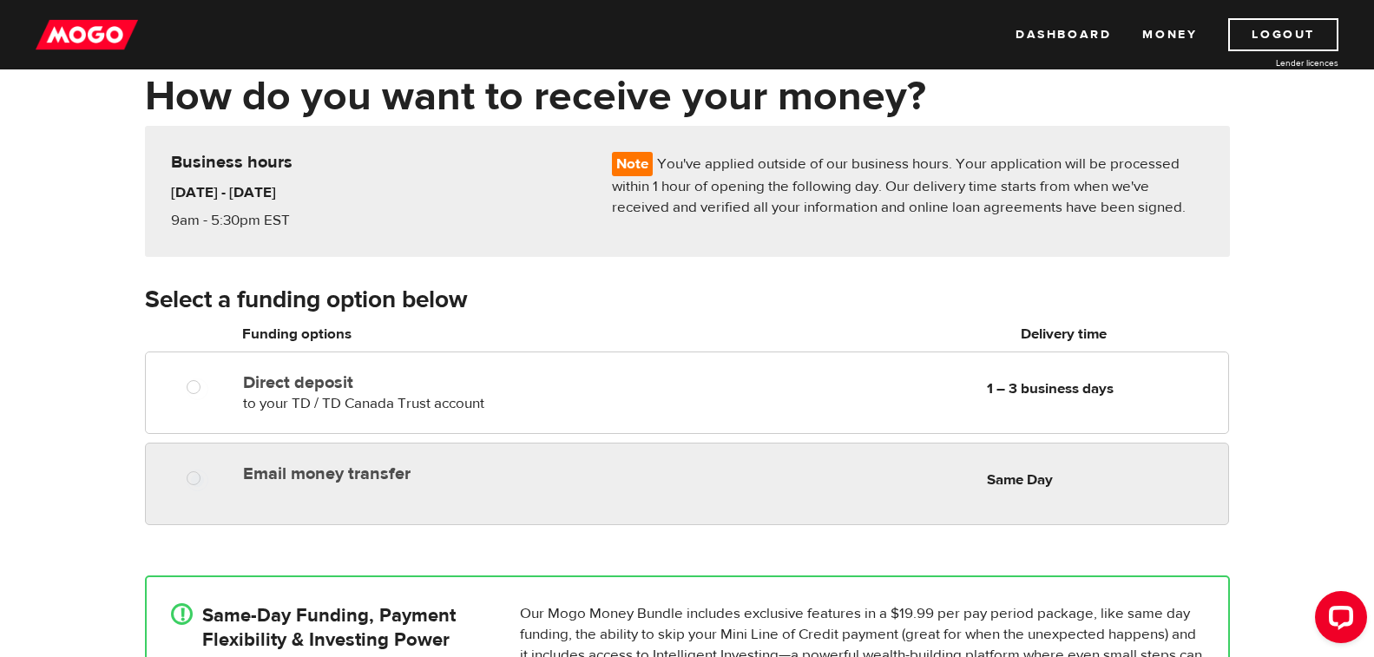
radio input "true"
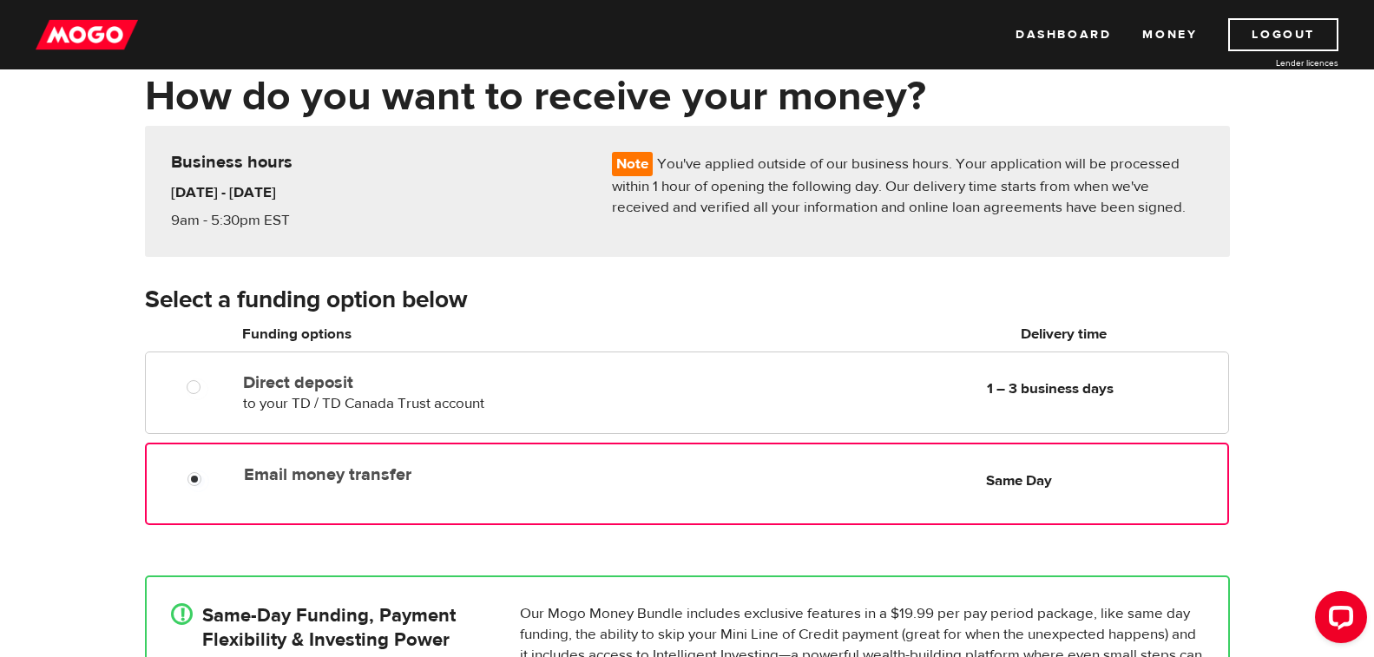
click at [812, 485] on div "Email money transfer Delivery in Same Day Same Day" at bounding box center [731, 474] width 989 height 34
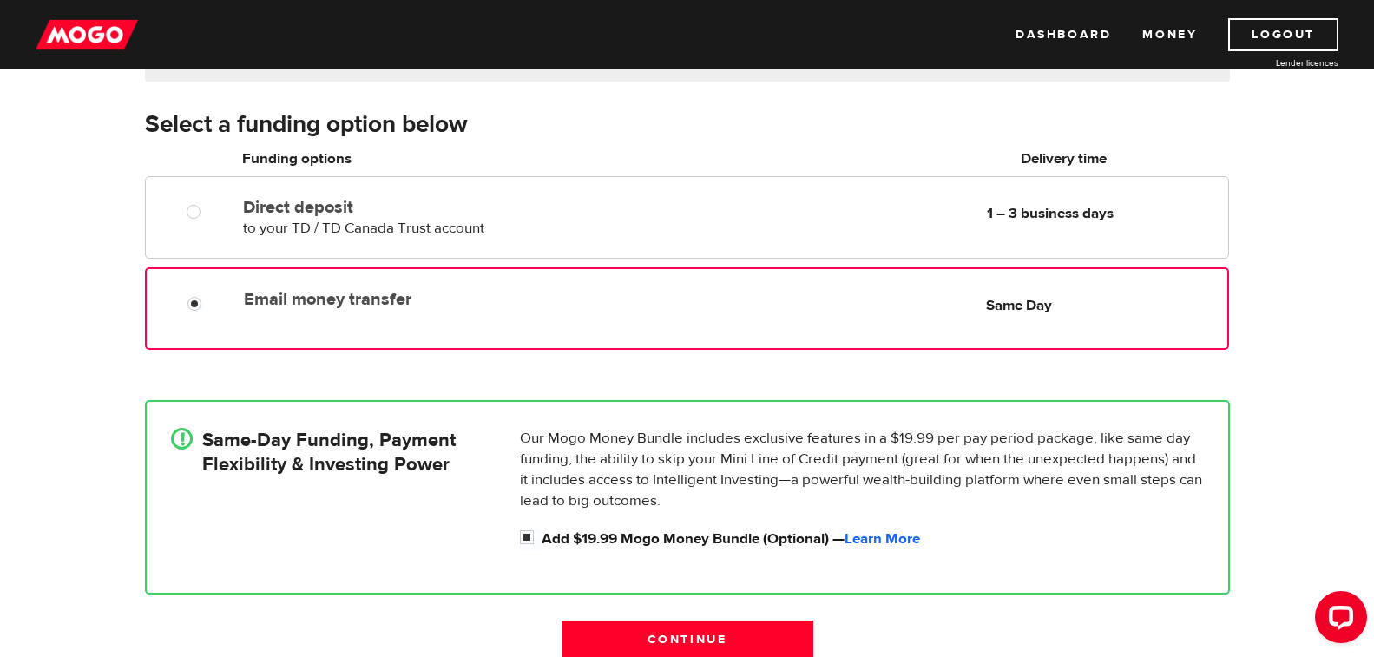
scroll to position [347, 0]
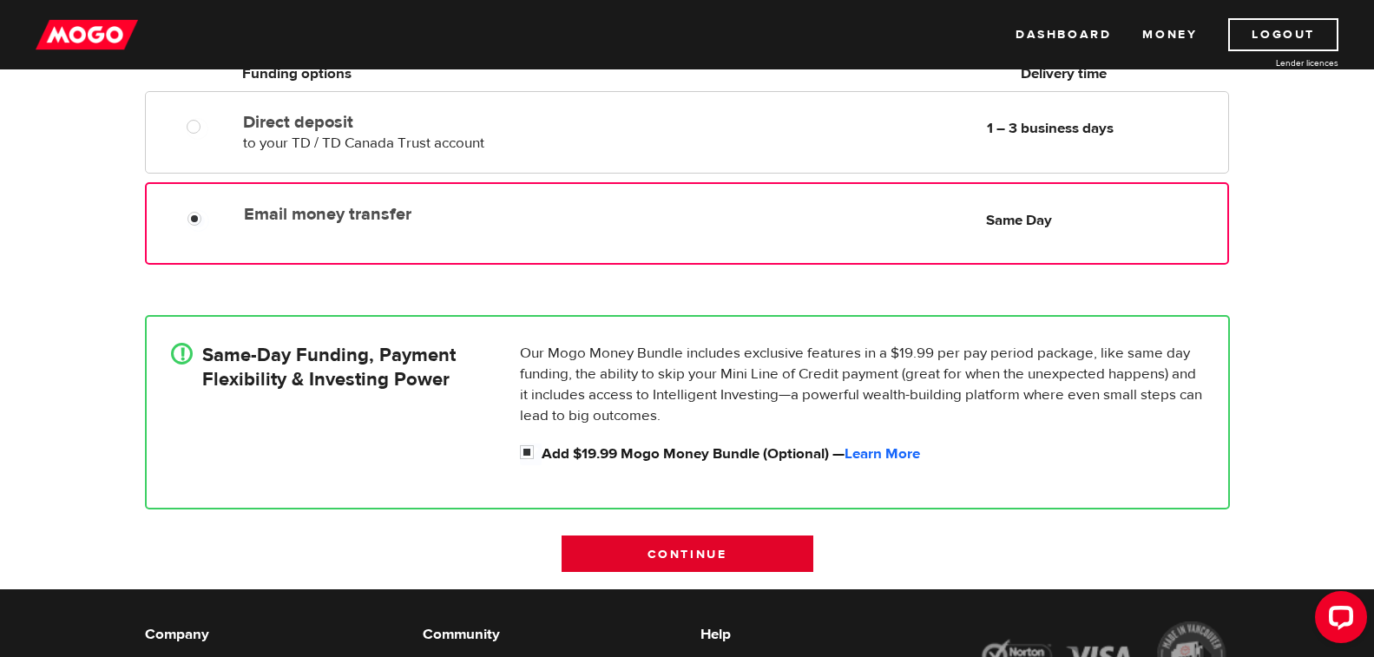
click at [692, 554] on input "Continue" at bounding box center [687, 553] width 252 height 36
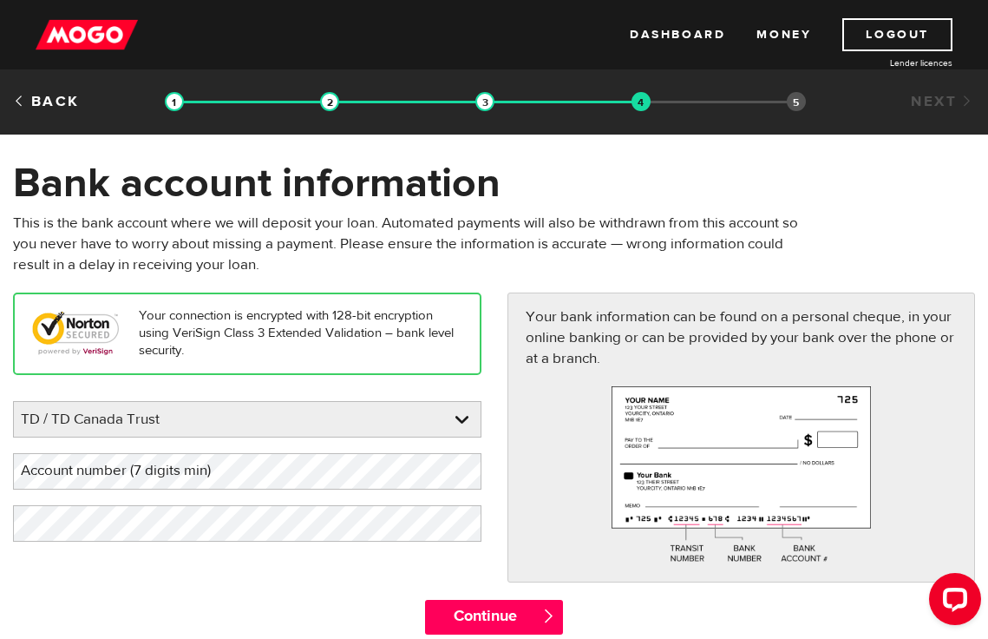
click at [84, 472] on label "Account number (7 digits min)" at bounding box center [129, 471] width 233 height 36
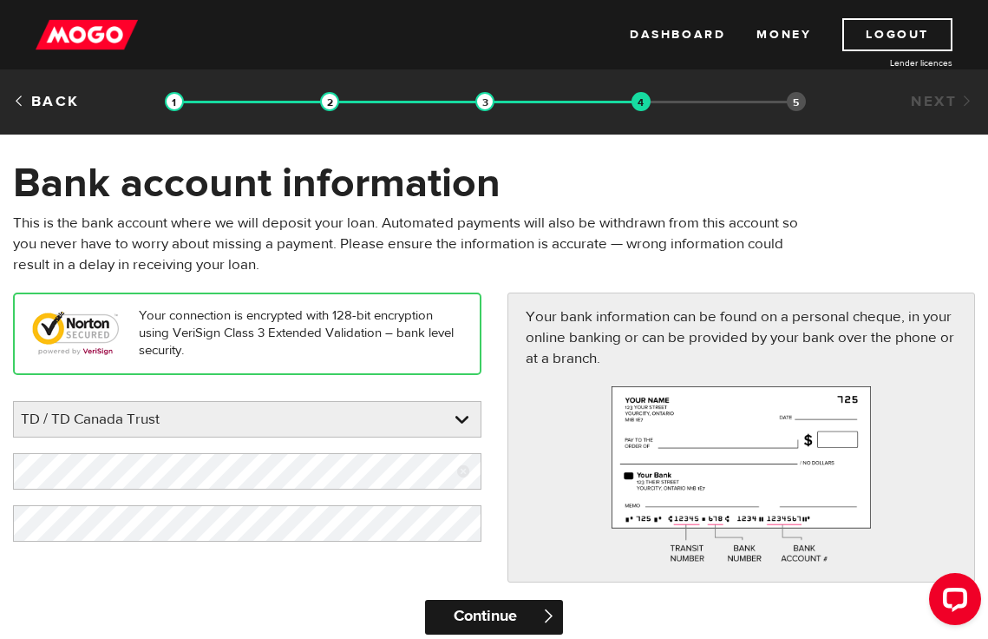
click at [502, 616] on input "Continue" at bounding box center [494, 617] width 139 height 35
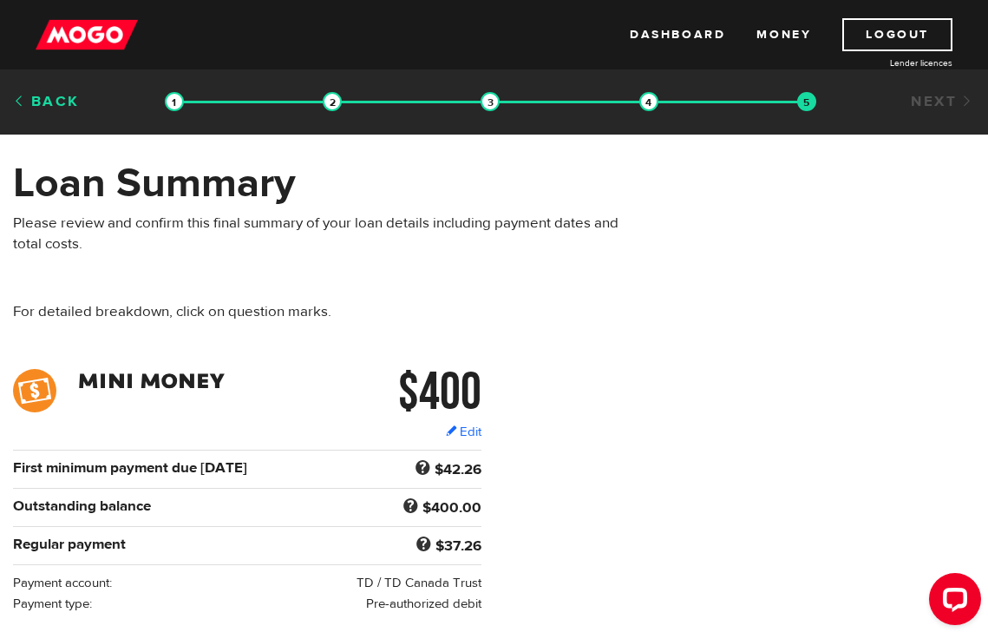
click at [16, 103] on link "Back" at bounding box center [46, 101] width 67 height 19
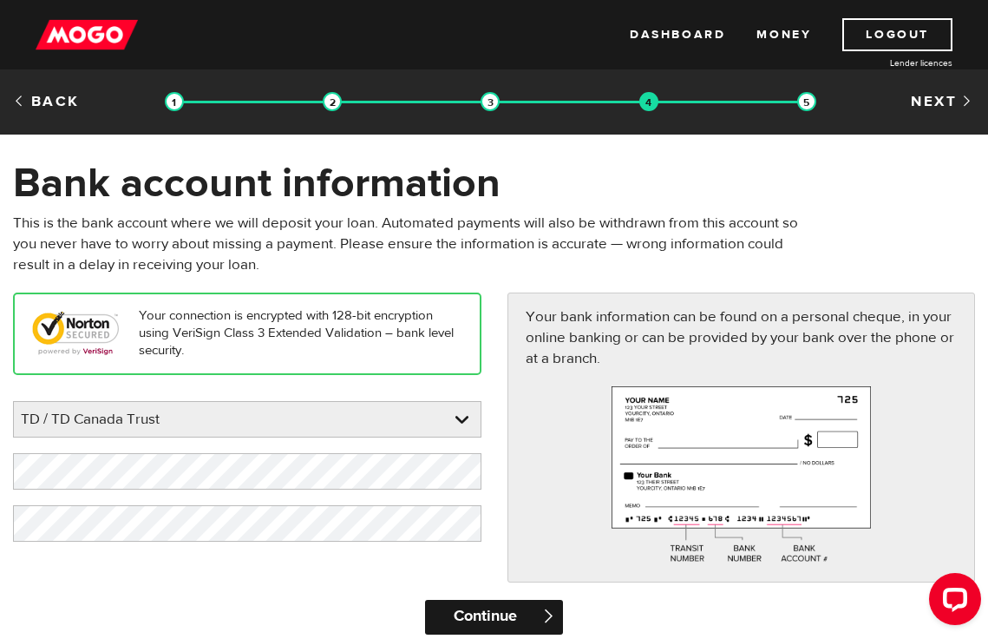
click at [475, 607] on input "Continue" at bounding box center [494, 617] width 139 height 35
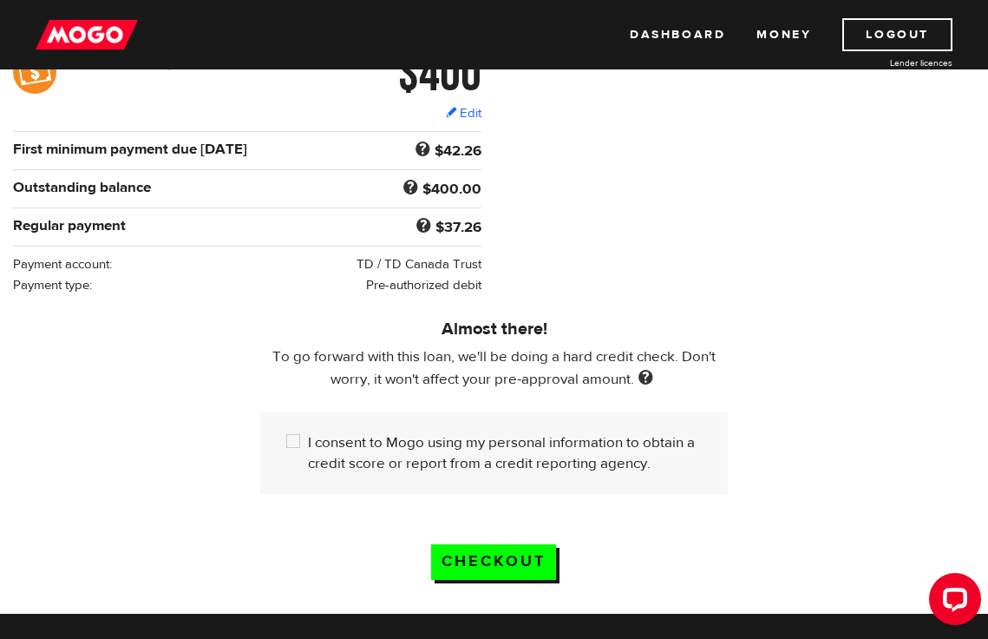
scroll to position [347, 0]
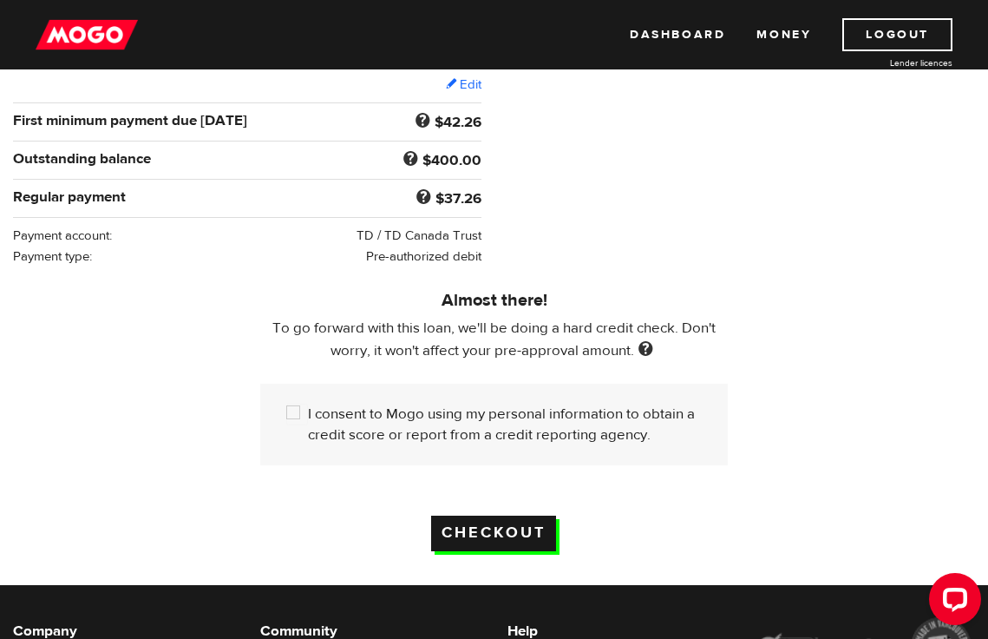
click at [493, 527] on input "Checkout" at bounding box center [493, 533] width 125 height 36
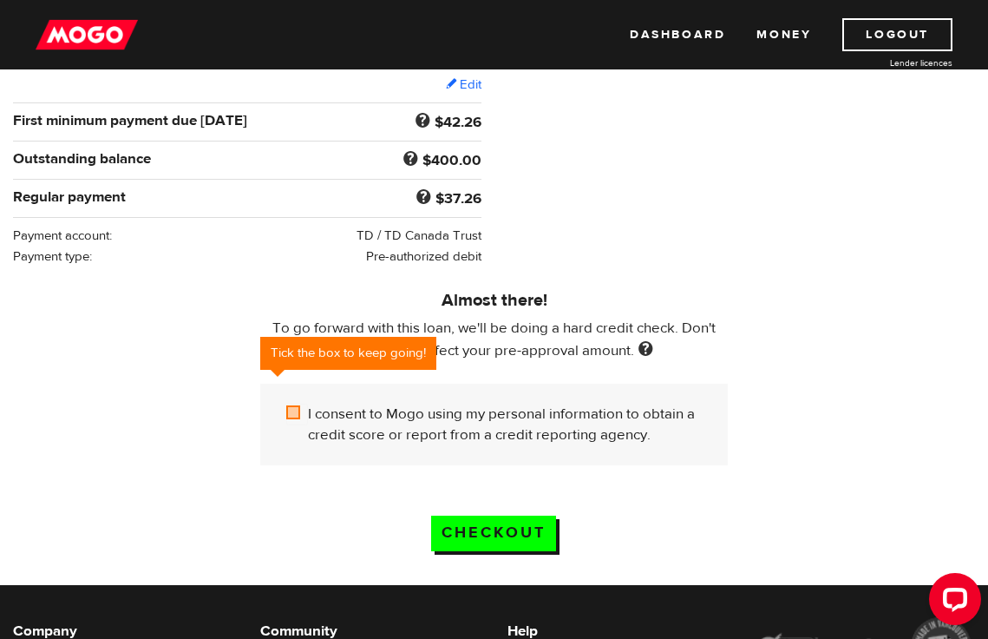
click at [288, 404] on input "I consent to Mogo using my personal information to obtain a credit score or rep…" at bounding box center [297, 415] width 22 height 22
checkbox input "true"
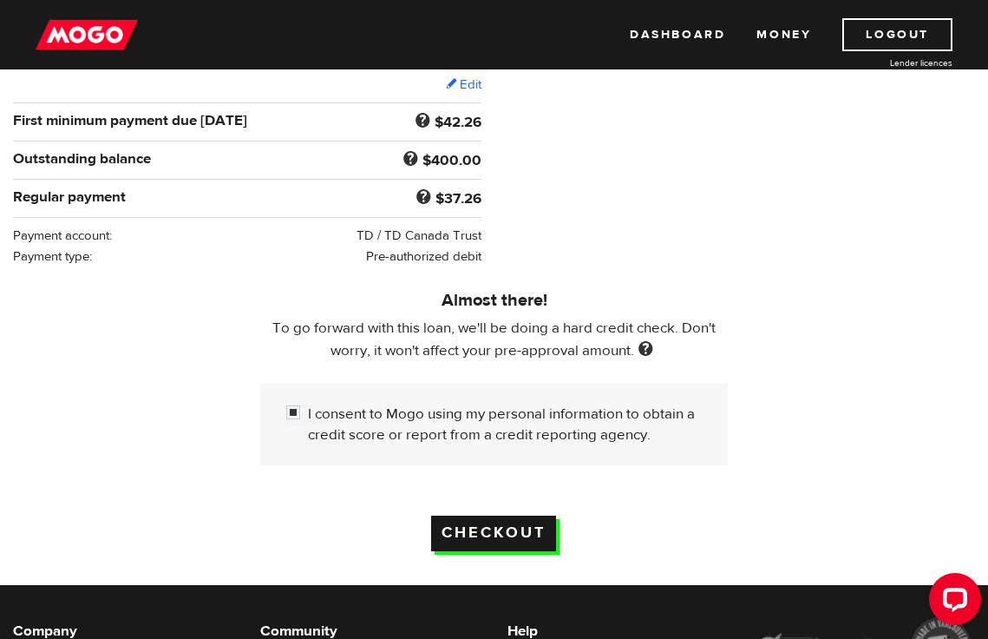
click at [481, 529] on input "Checkout" at bounding box center [493, 533] width 125 height 36
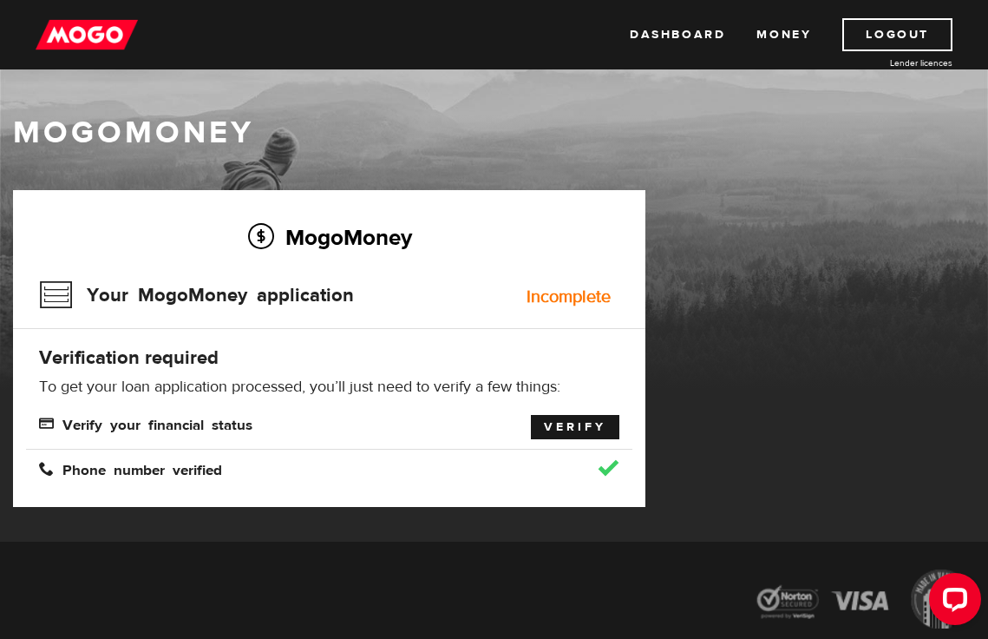
click at [581, 427] on link "Verify" at bounding box center [575, 427] width 89 height 24
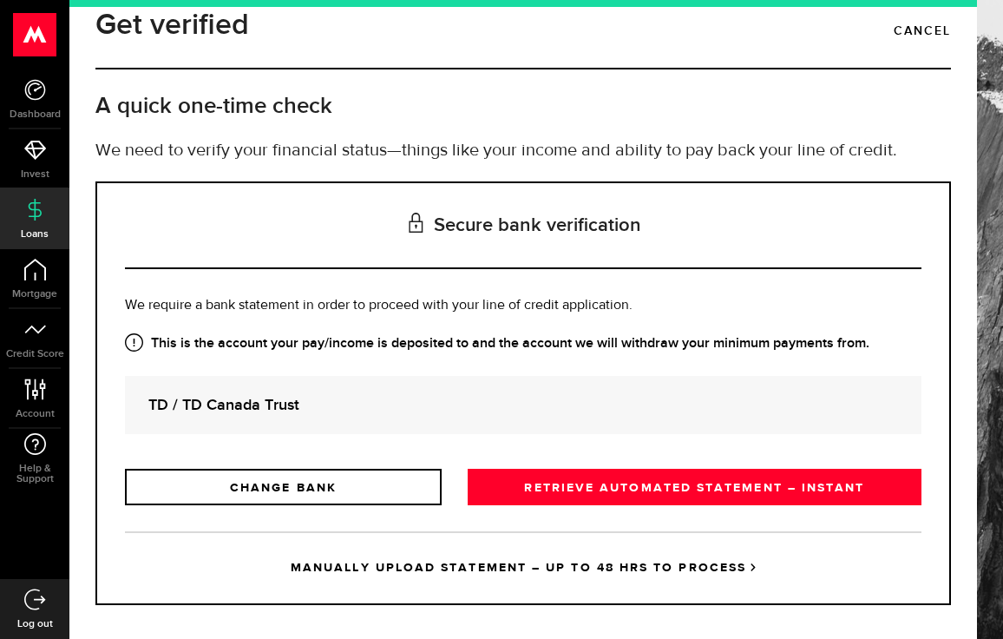
scroll to position [45, 0]
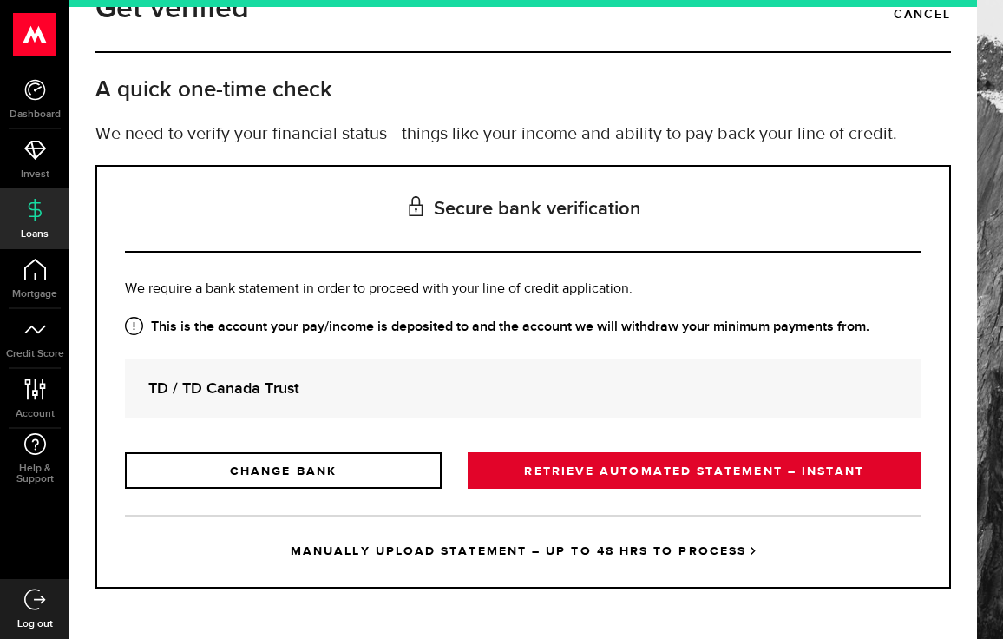
click at [719, 470] on link "RETRIEVE AUTOMATED STATEMENT – INSTANT" at bounding box center [695, 470] width 454 height 36
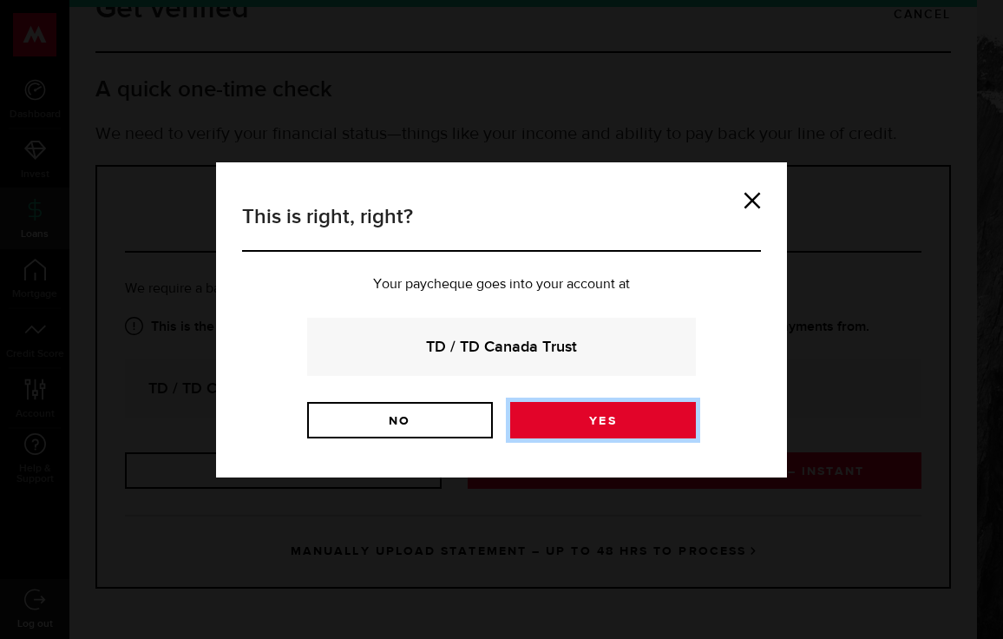
click at [594, 426] on link "Yes" at bounding box center [603, 420] width 186 height 36
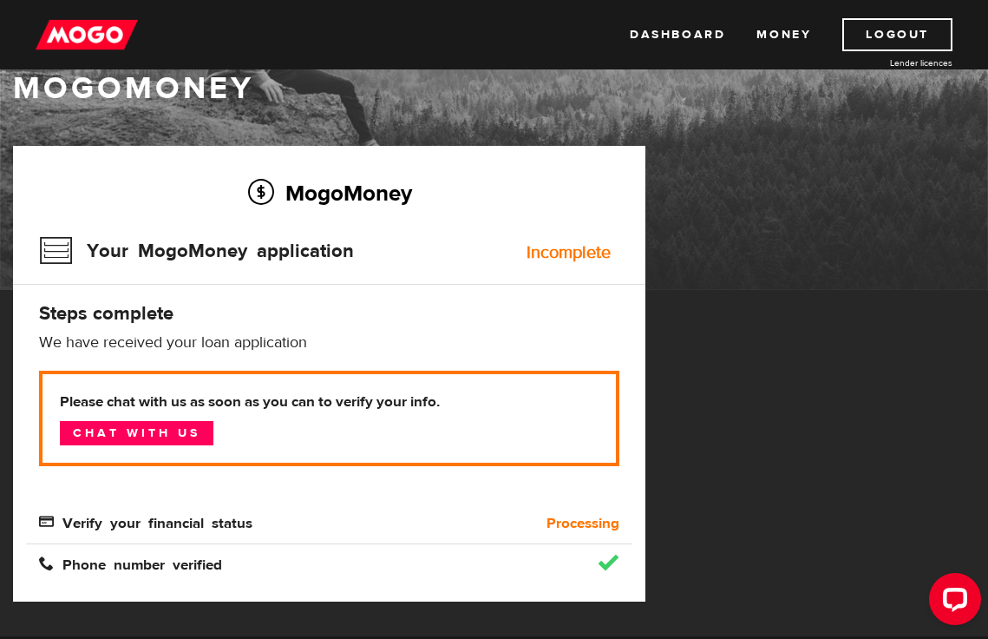
scroll to position [174, 0]
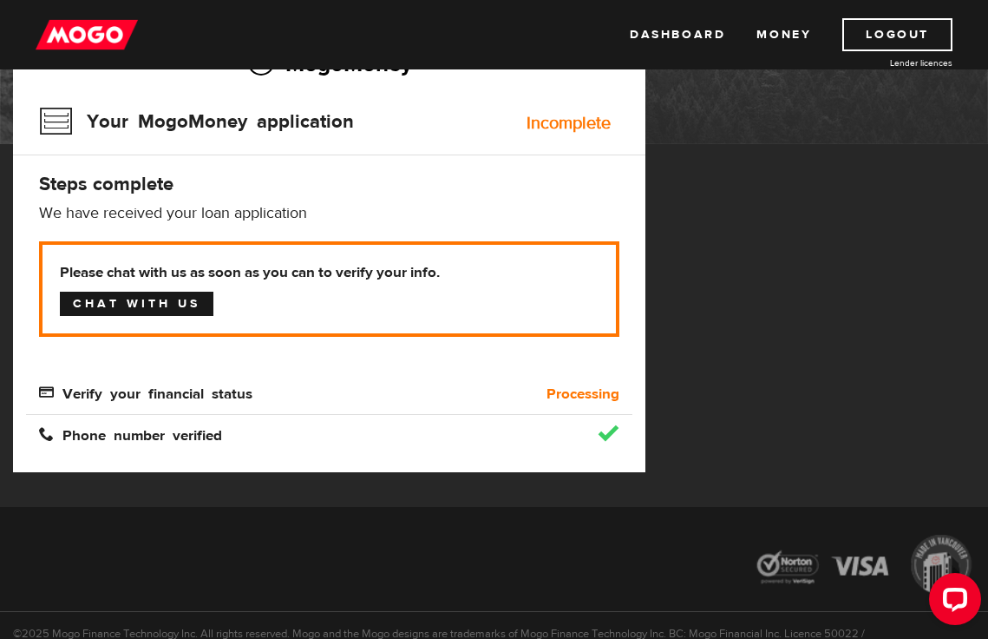
click at [148, 302] on link "Chat with us" at bounding box center [137, 304] width 154 height 24
